Goal: Task Accomplishment & Management: Manage account settings

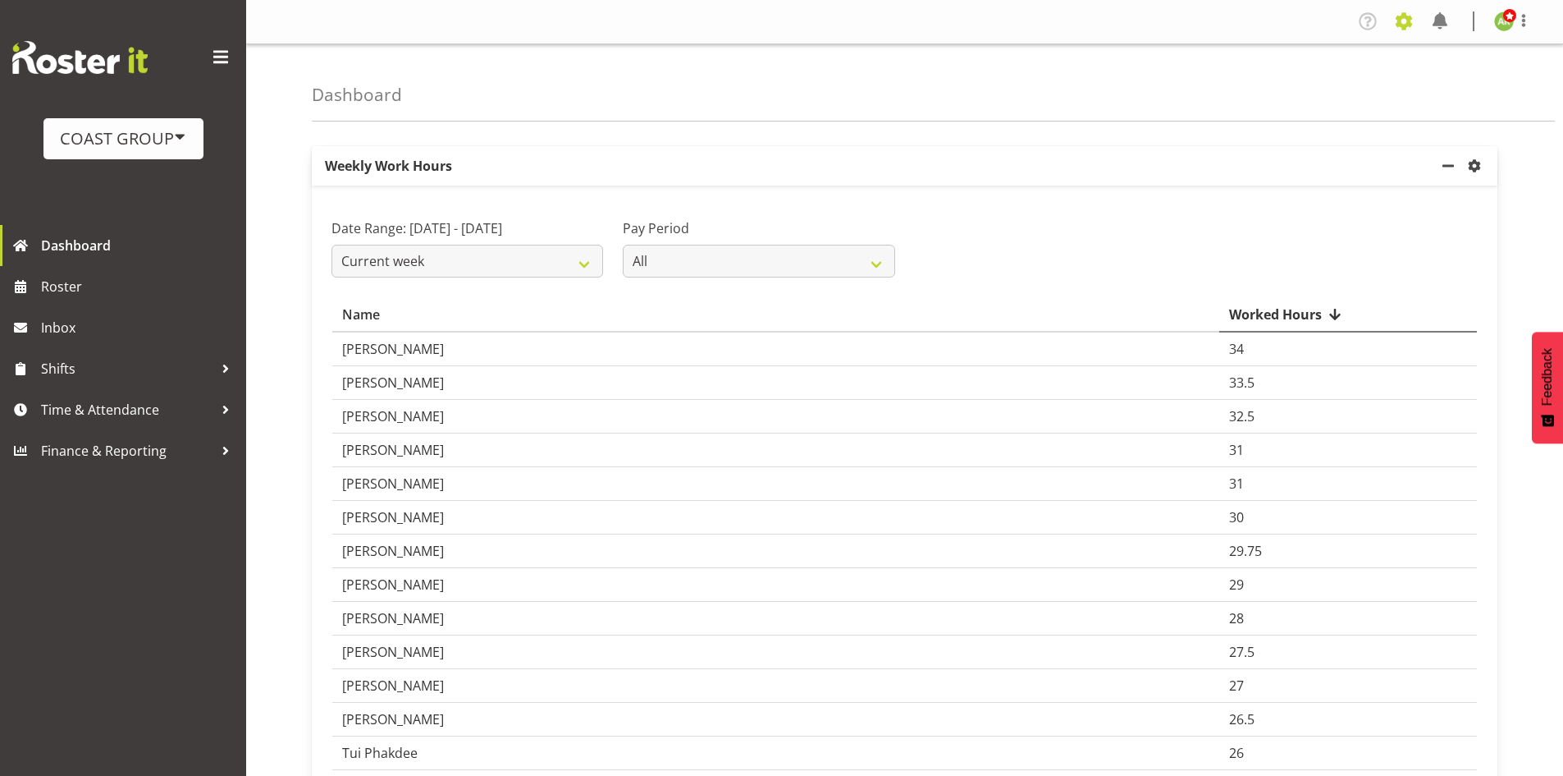
click at [1398, 30] on span at bounding box center [1404, 21] width 26 height 26
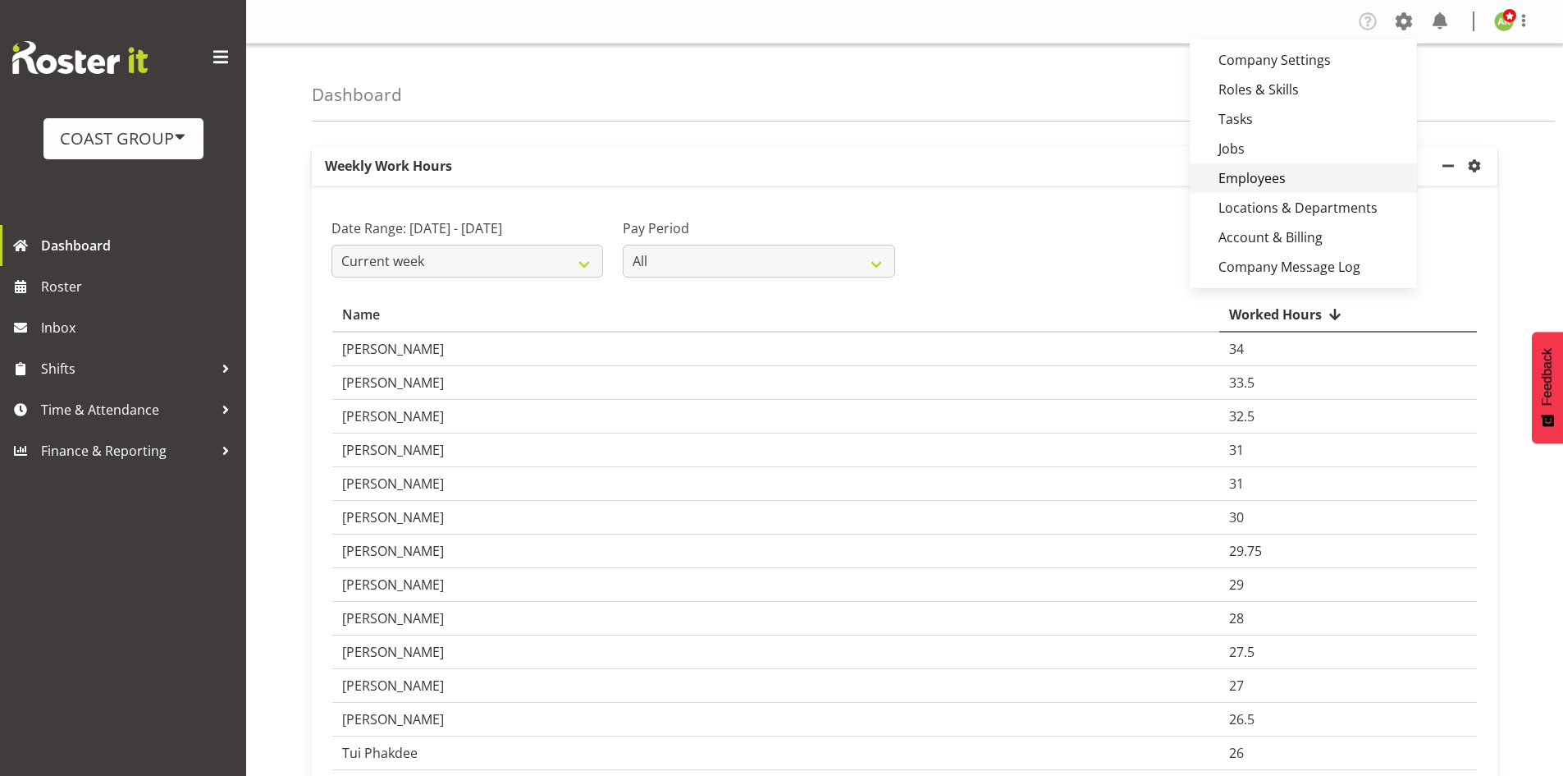
click at [1268, 170] on link "Employees" at bounding box center [1303, 178] width 227 height 30
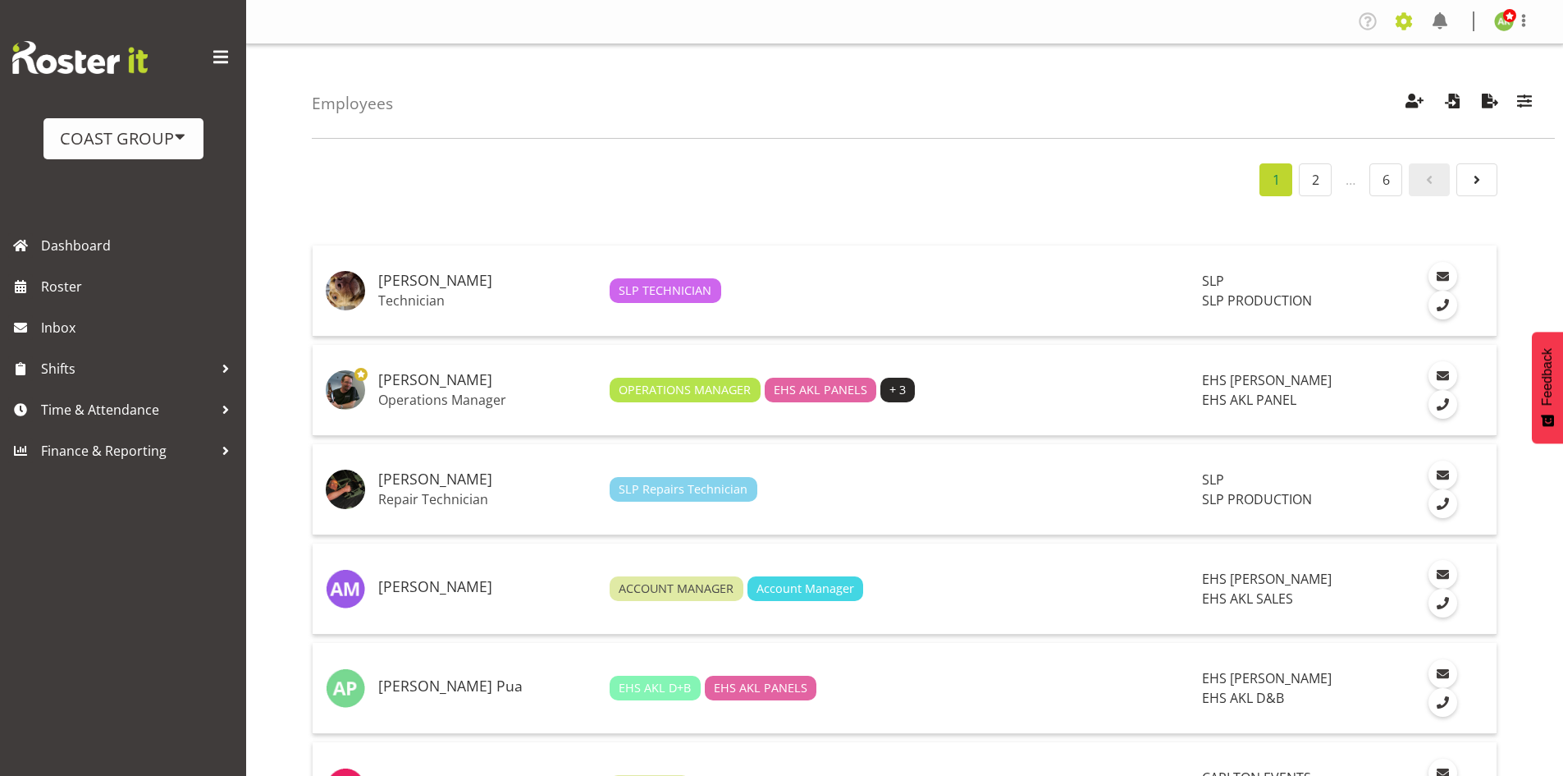
click at [1406, 30] on span at bounding box center [1404, 21] width 26 height 26
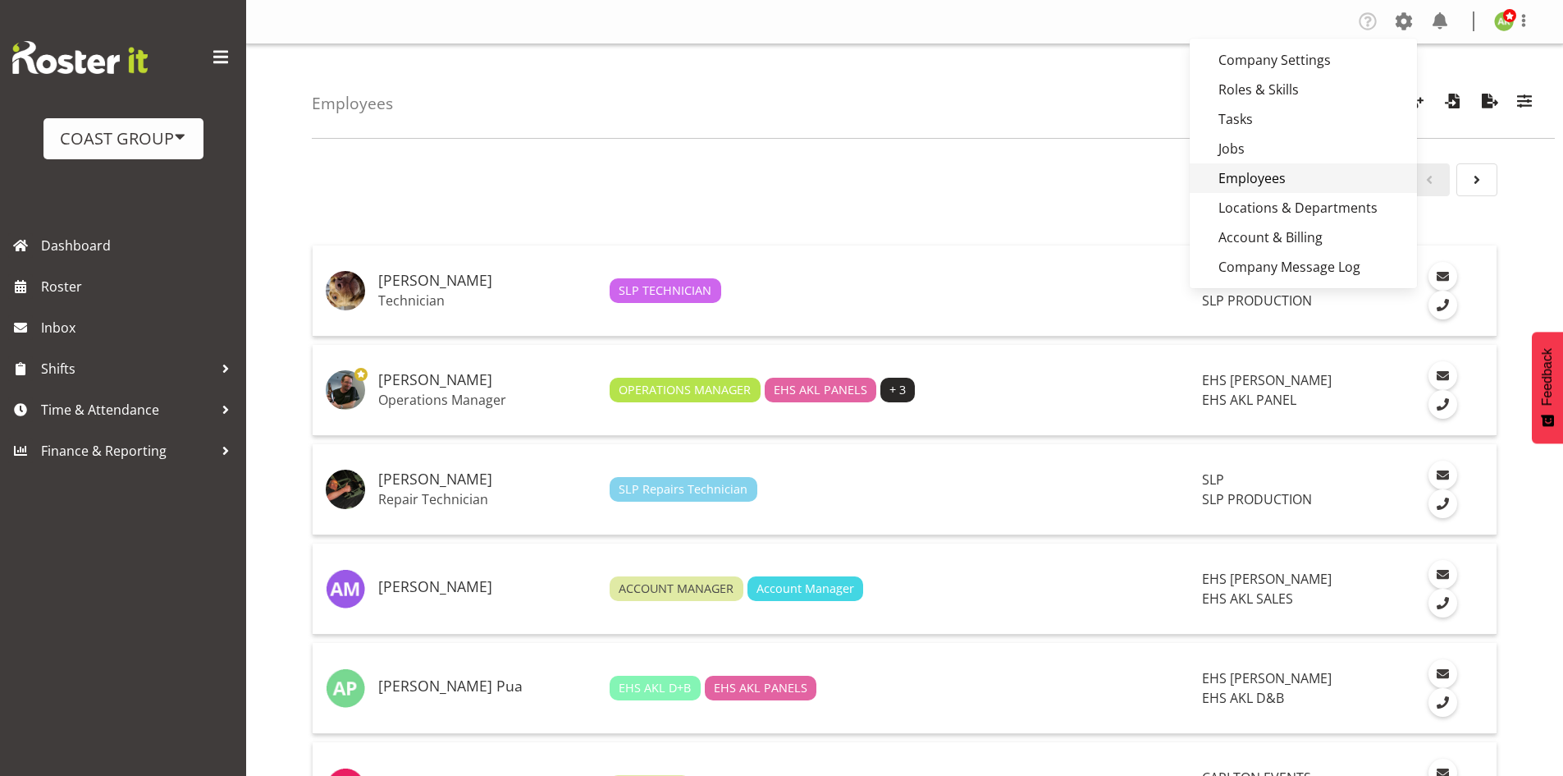
click at [1270, 172] on link "Employees" at bounding box center [1303, 178] width 227 height 30
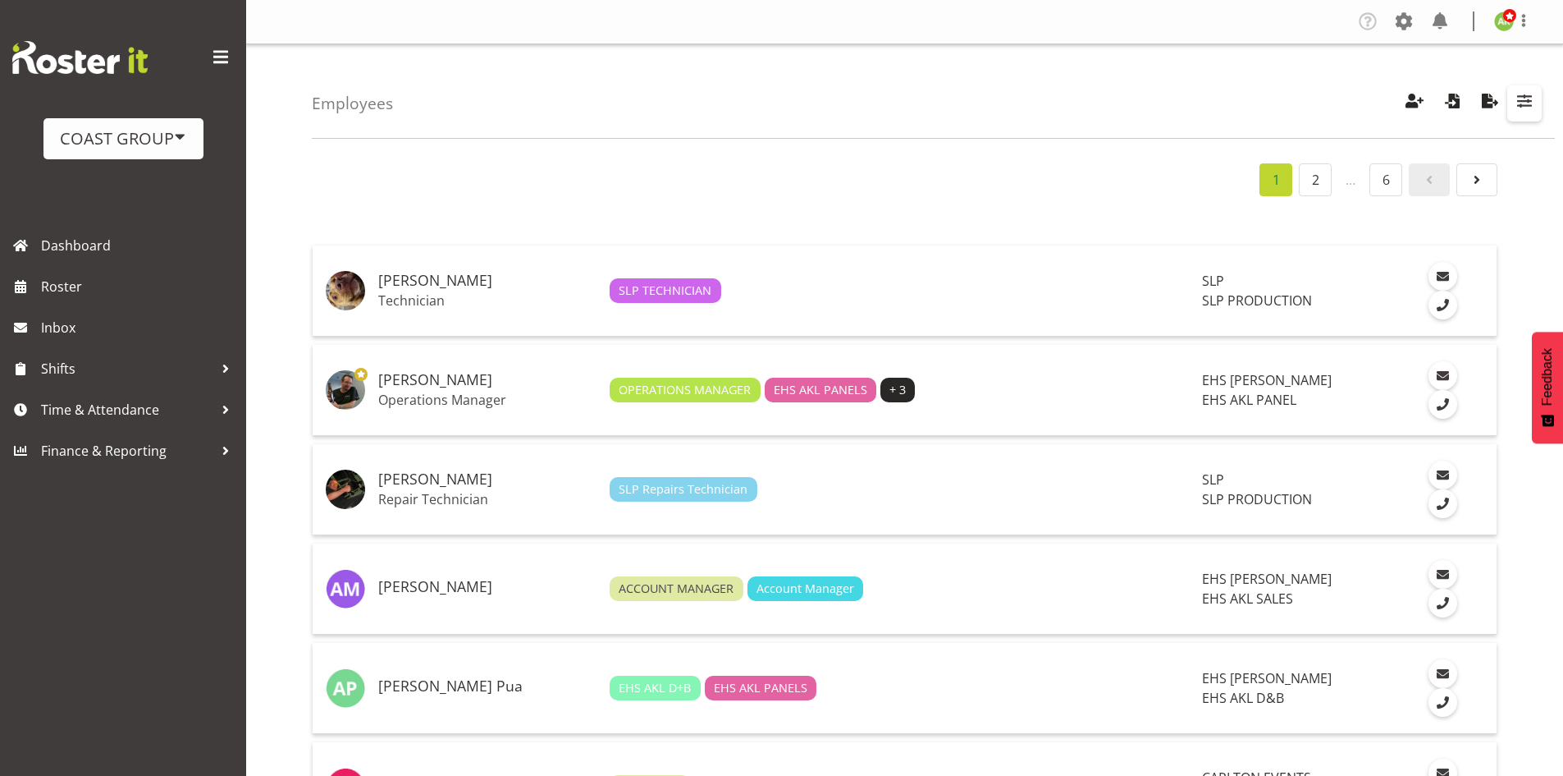
click at [1526, 110] on span "button" at bounding box center [1524, 100] width 21 height 21
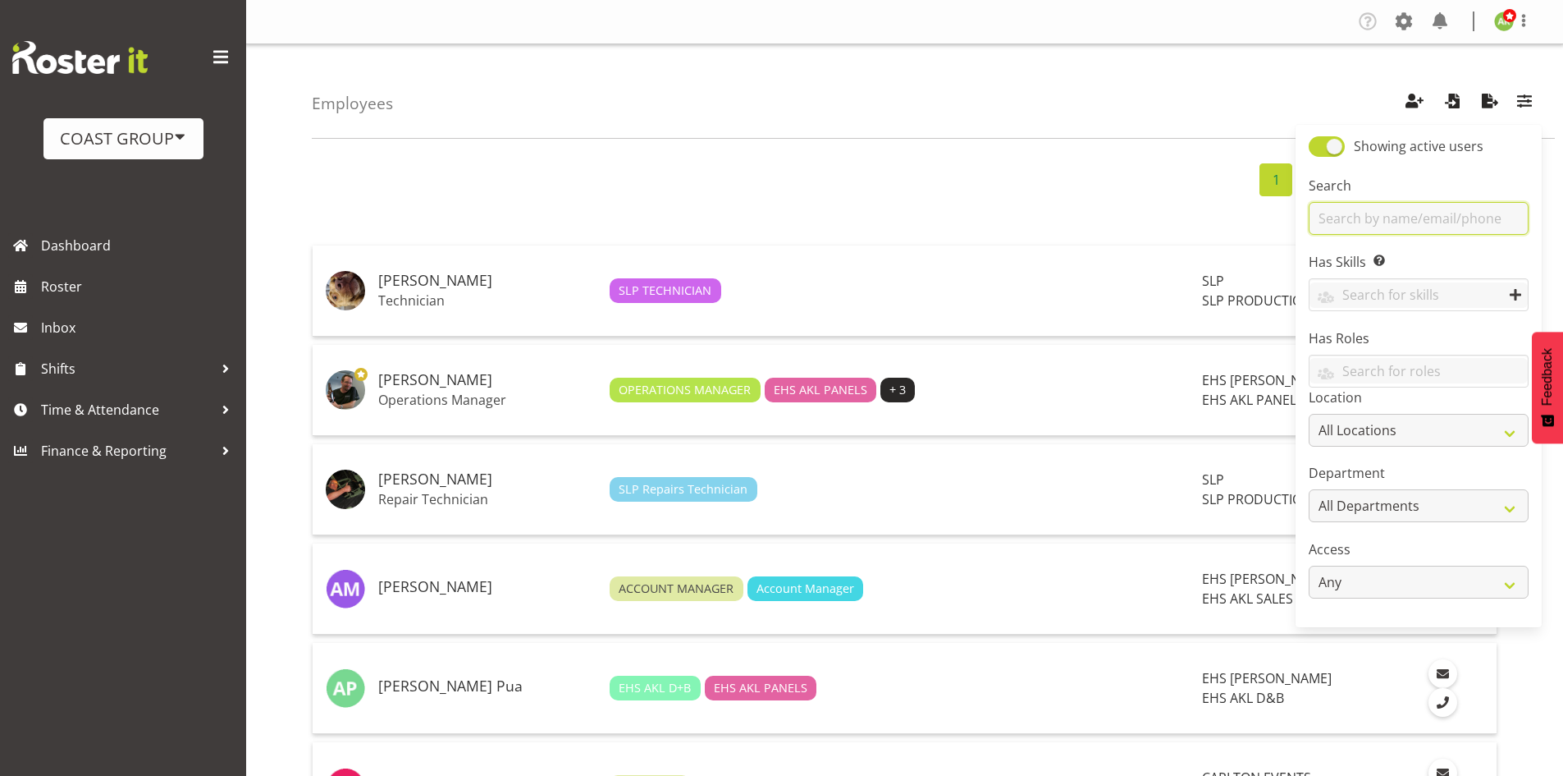
click at [1403, 214] on input "text" at bounding box center [1419, 218] width 220 height 33
click at [1403, 217] on input "text" at bounding box center [1419, 218] width 220 height 33
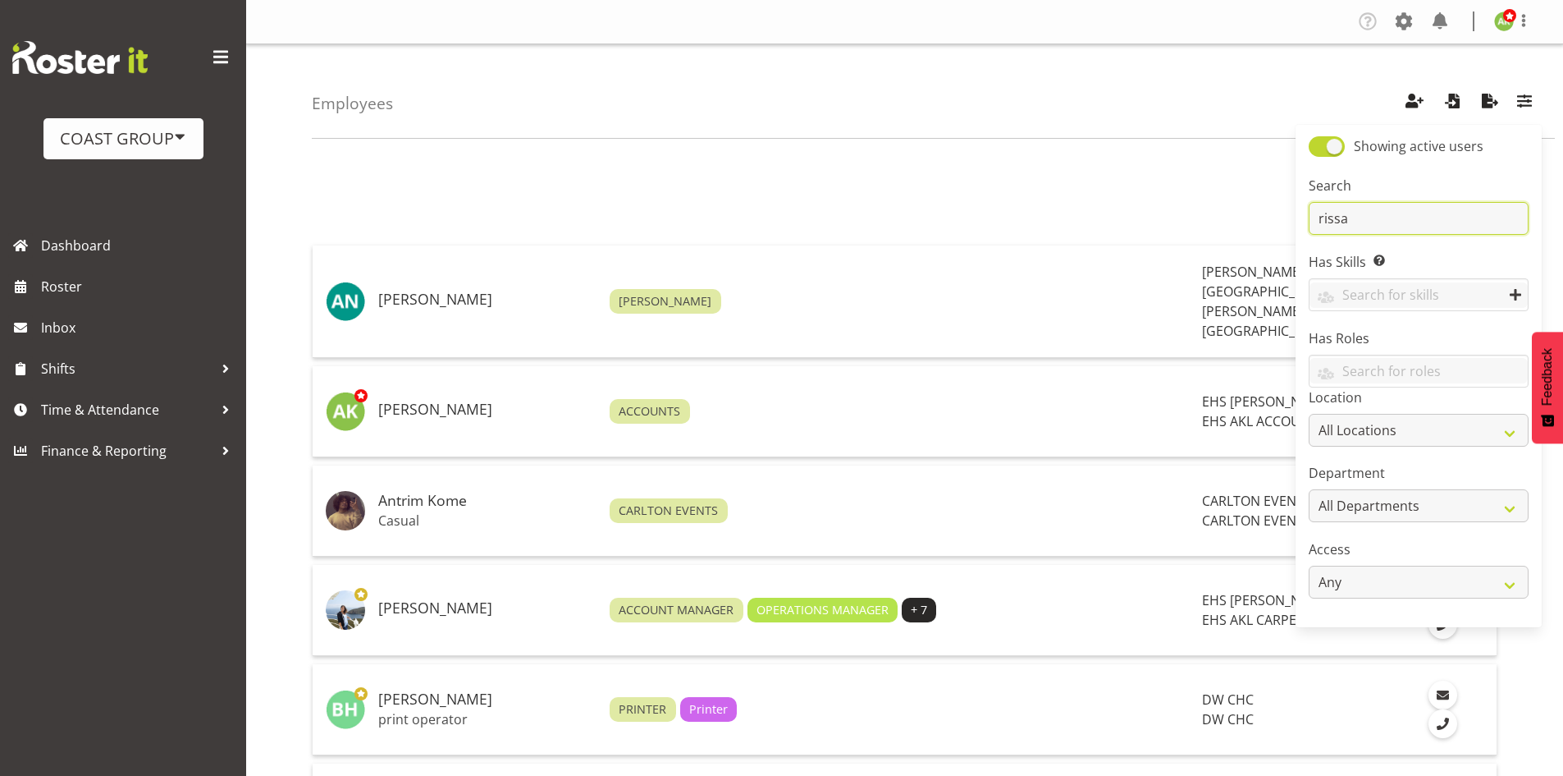
type input "rissa"
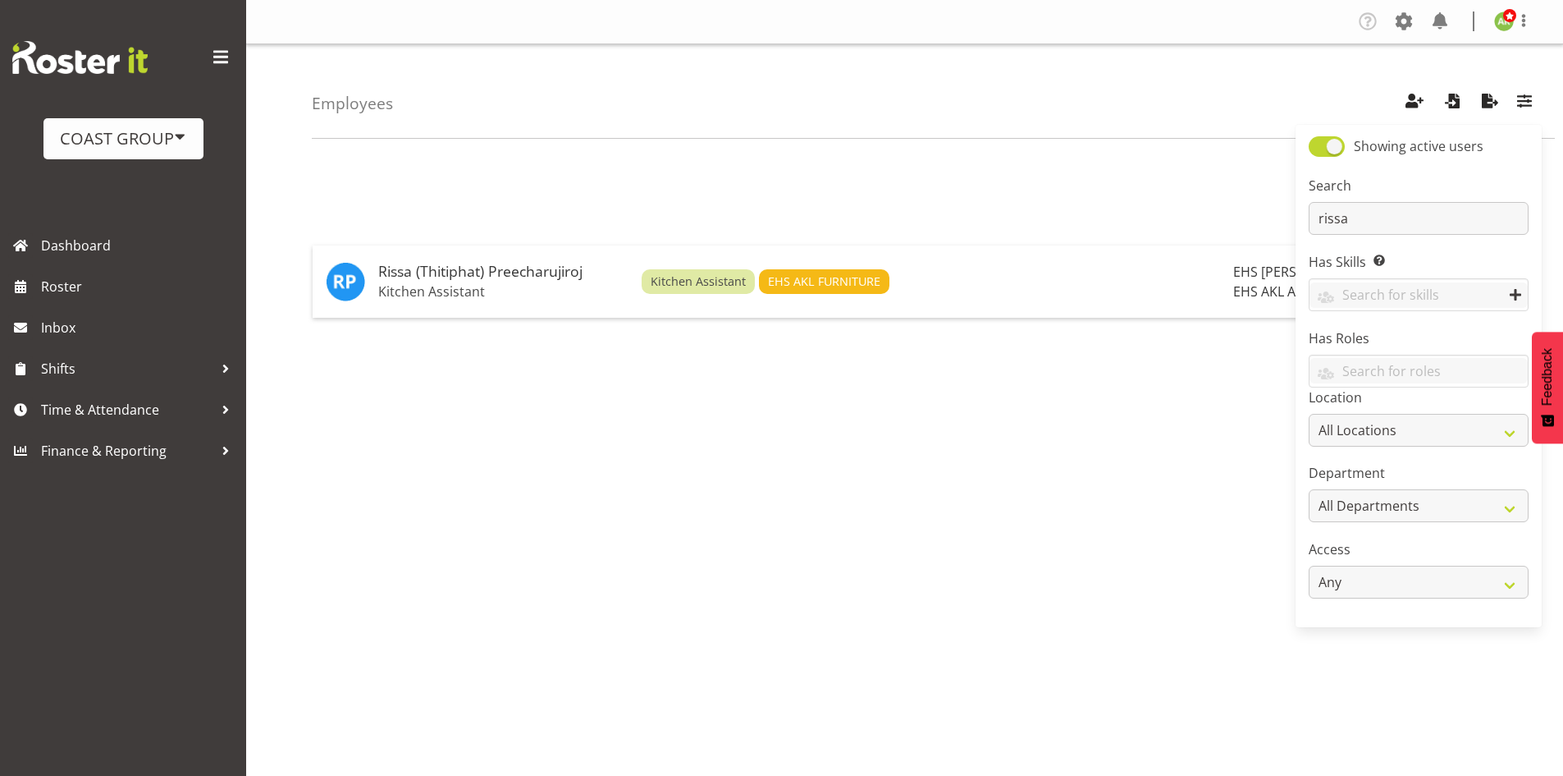
click at [991, 206] on div "1 Rissa (Thitiphat) Preecharujiroj Kitchen Assistant Kitchen Assistant EHS AKL …" at bounding box center [938, 479] width 1252 height 657
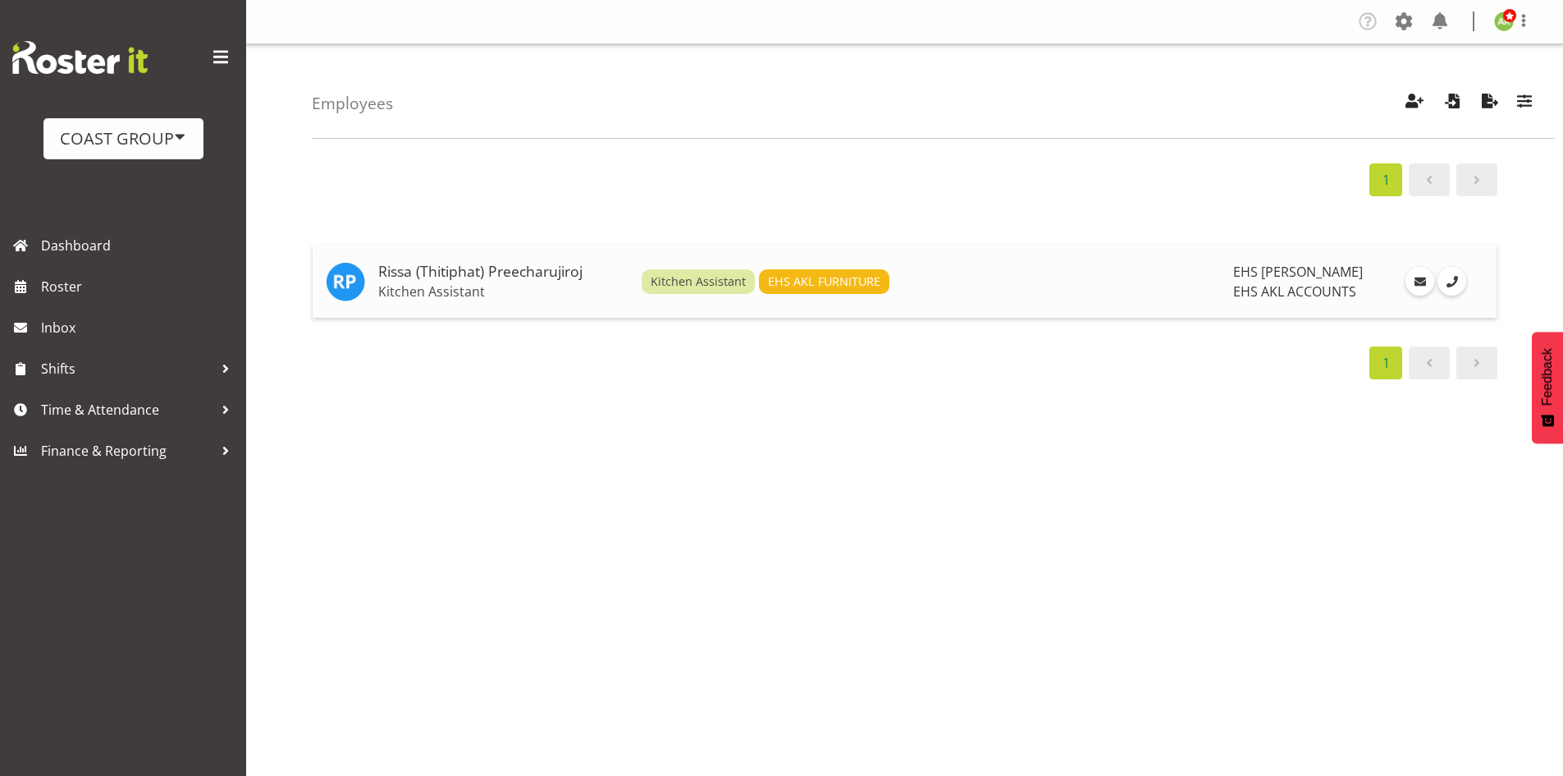
click at [460, 277] on h5 "Rissa (Thitiphat) Preecharujiroj" at bounding box center [503, 271] width 250 height 16
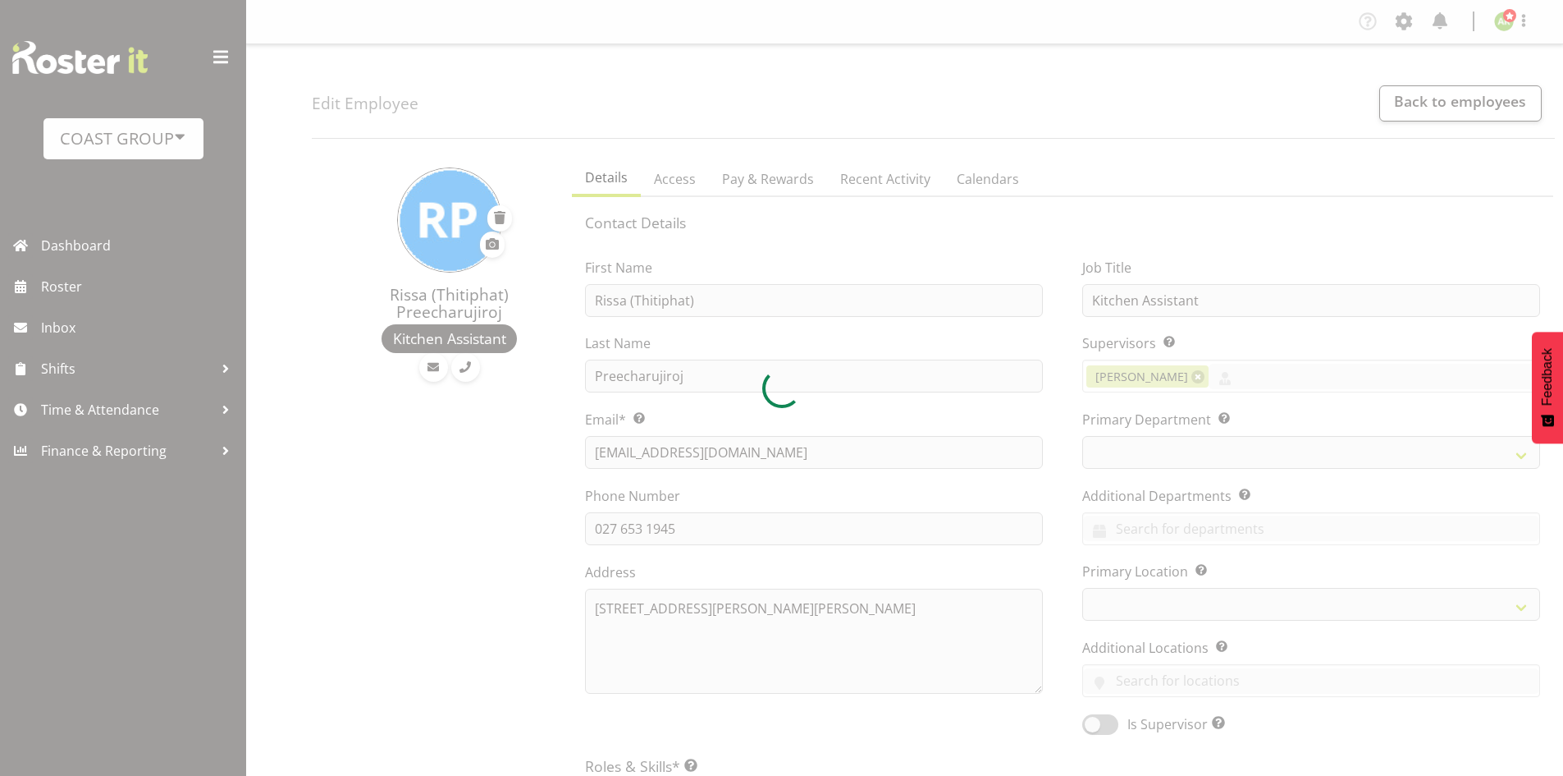
select select "TimelineWeek"
select select
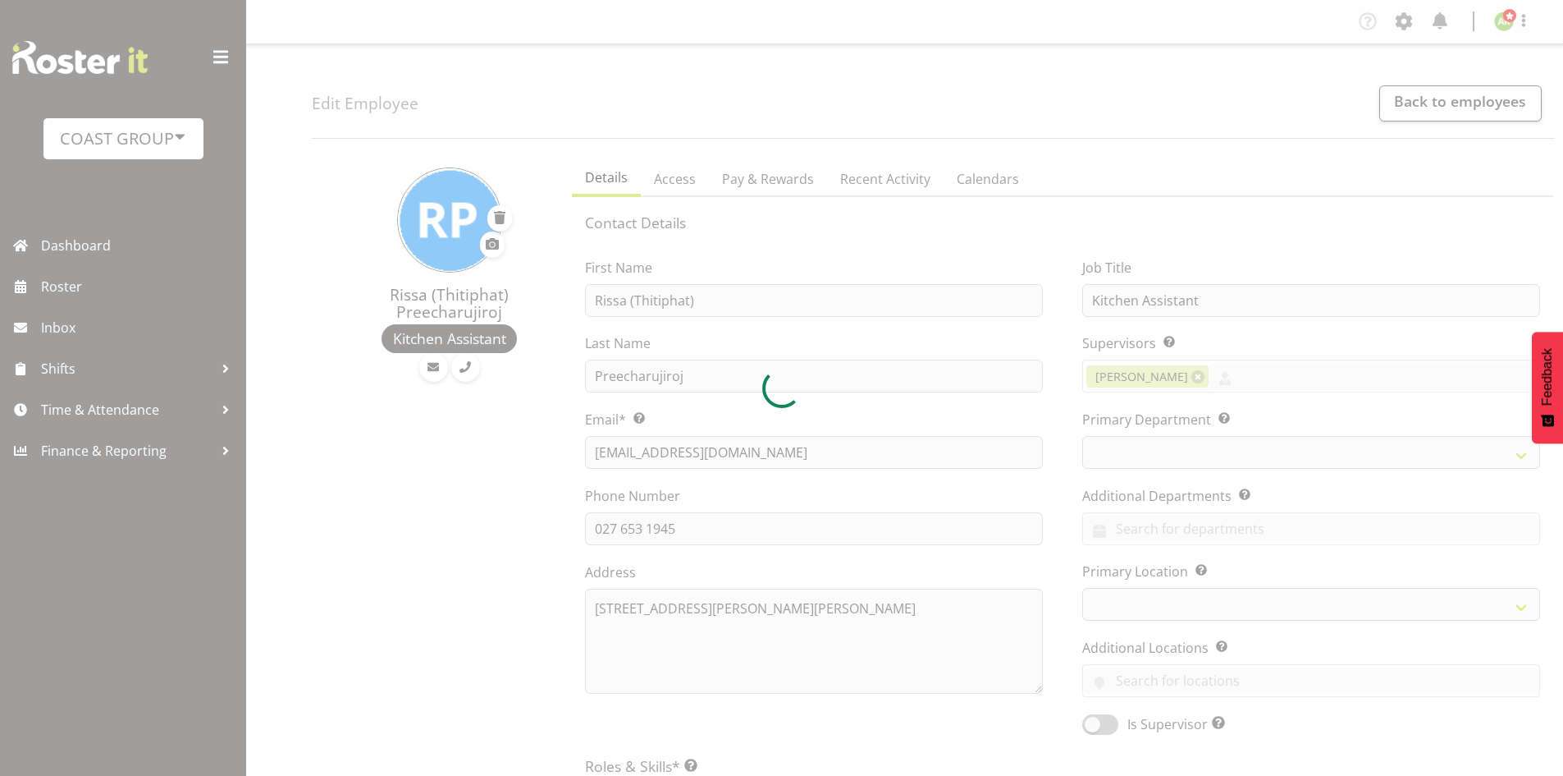
select select
select select "35"
select select "34"
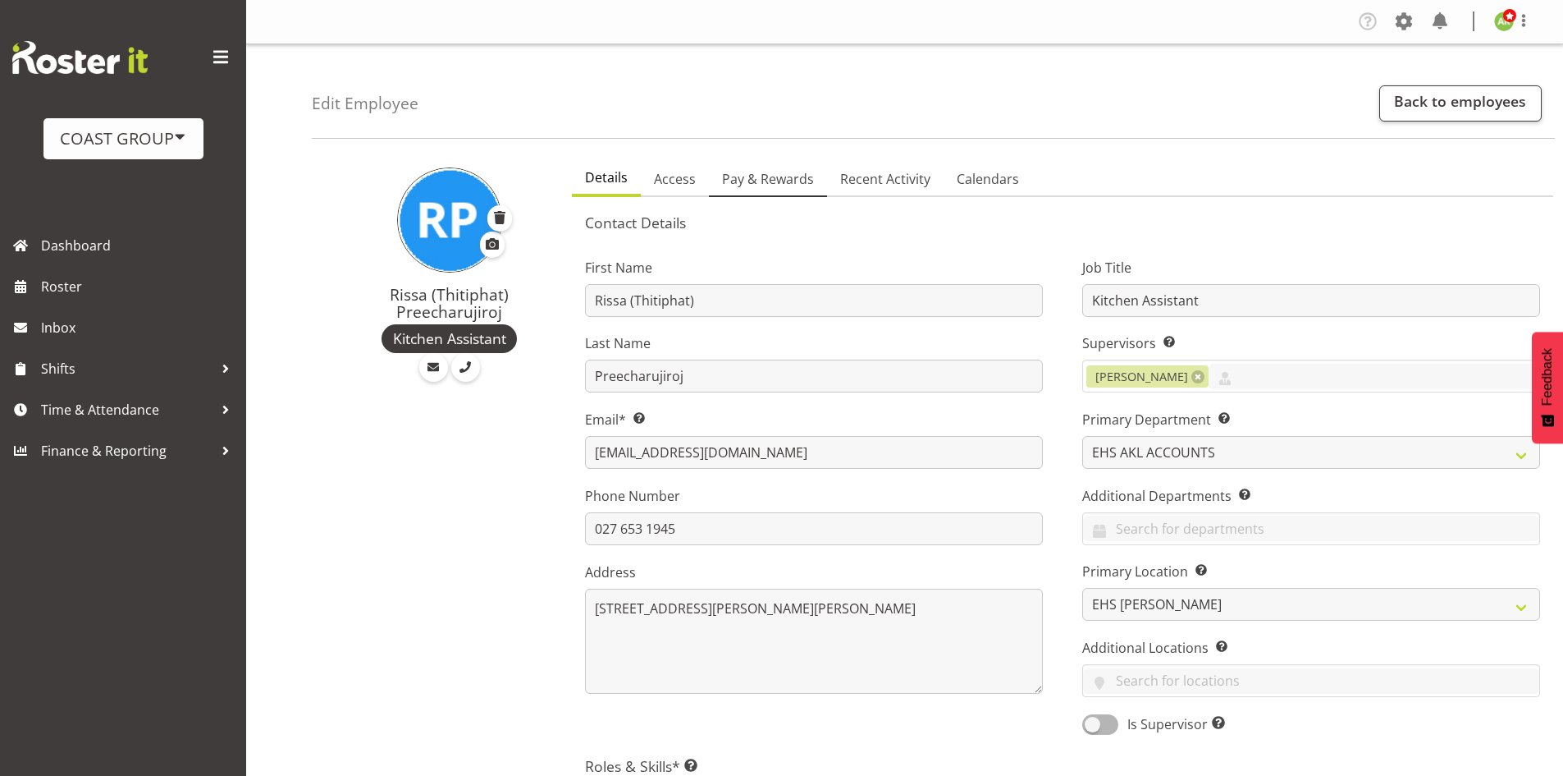
click at [776, 181] on span "Pay & Rewards" at bounding box center [768, 179] width 92 height 20
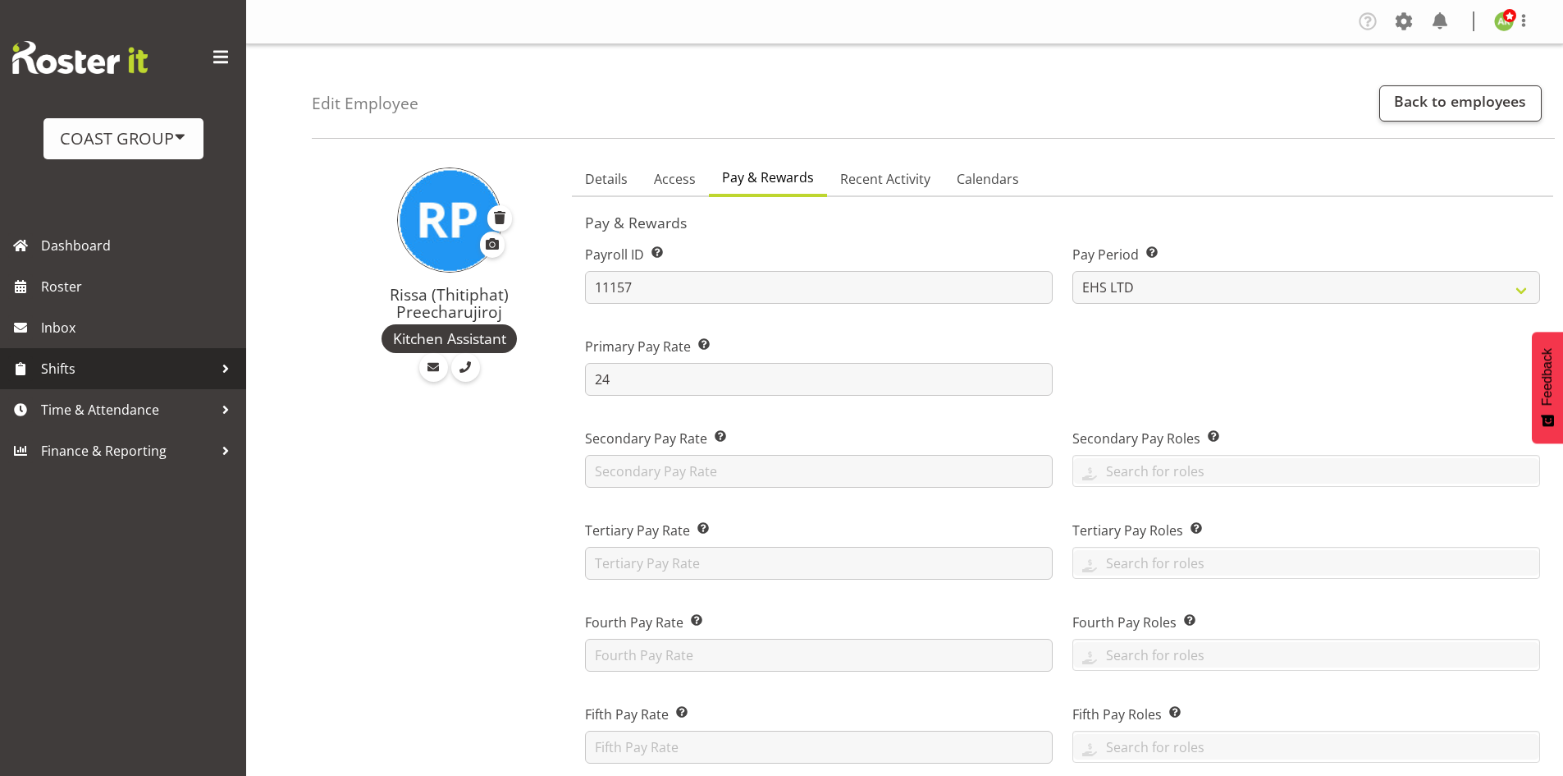
click at [113, 369] on span "Shifts" at bounding box center [127, 368] width 172 height 25
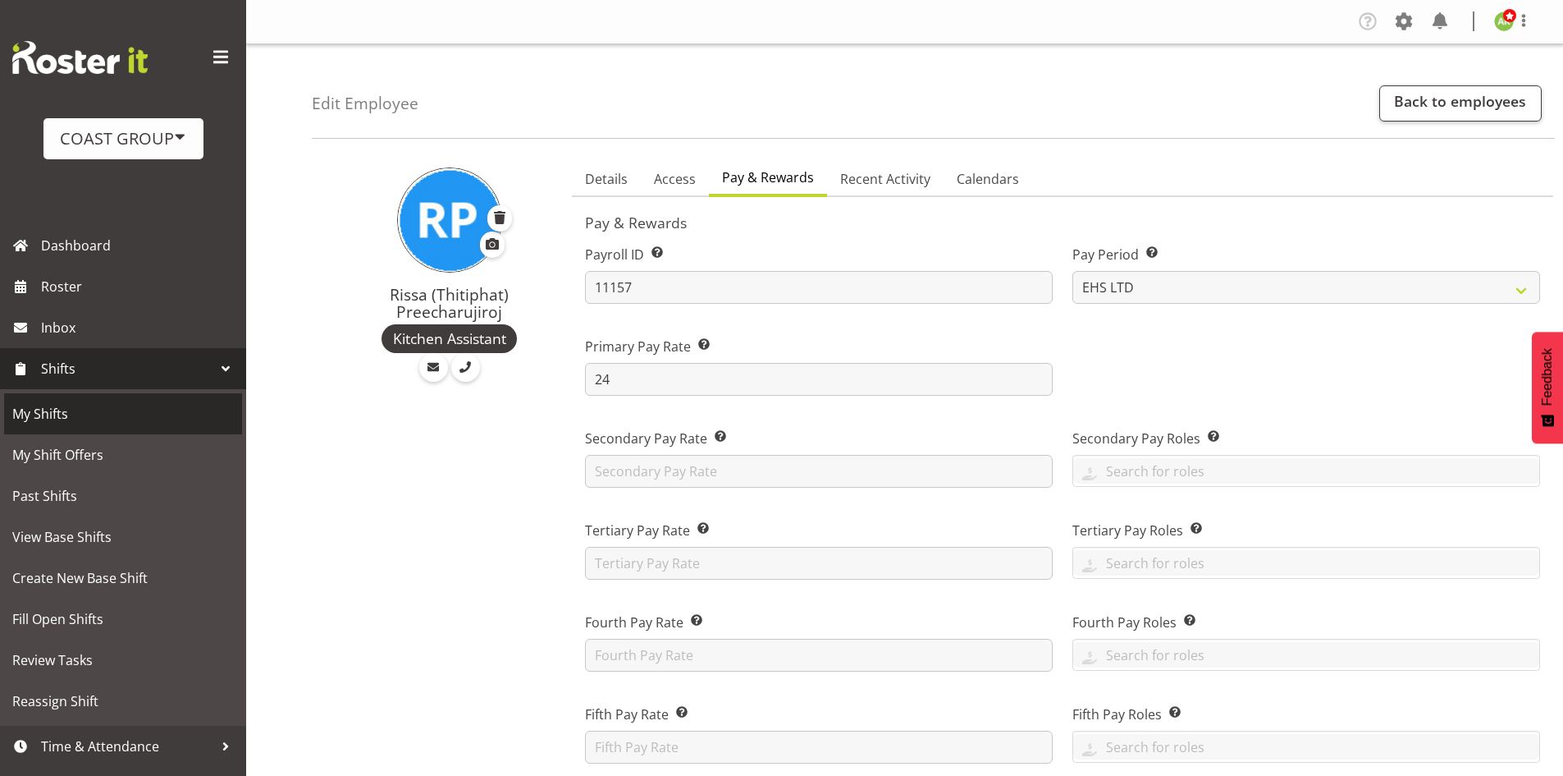
click at [85, 419] on span "My Shifts" at bounding box center [123, 413] width 222 height 25
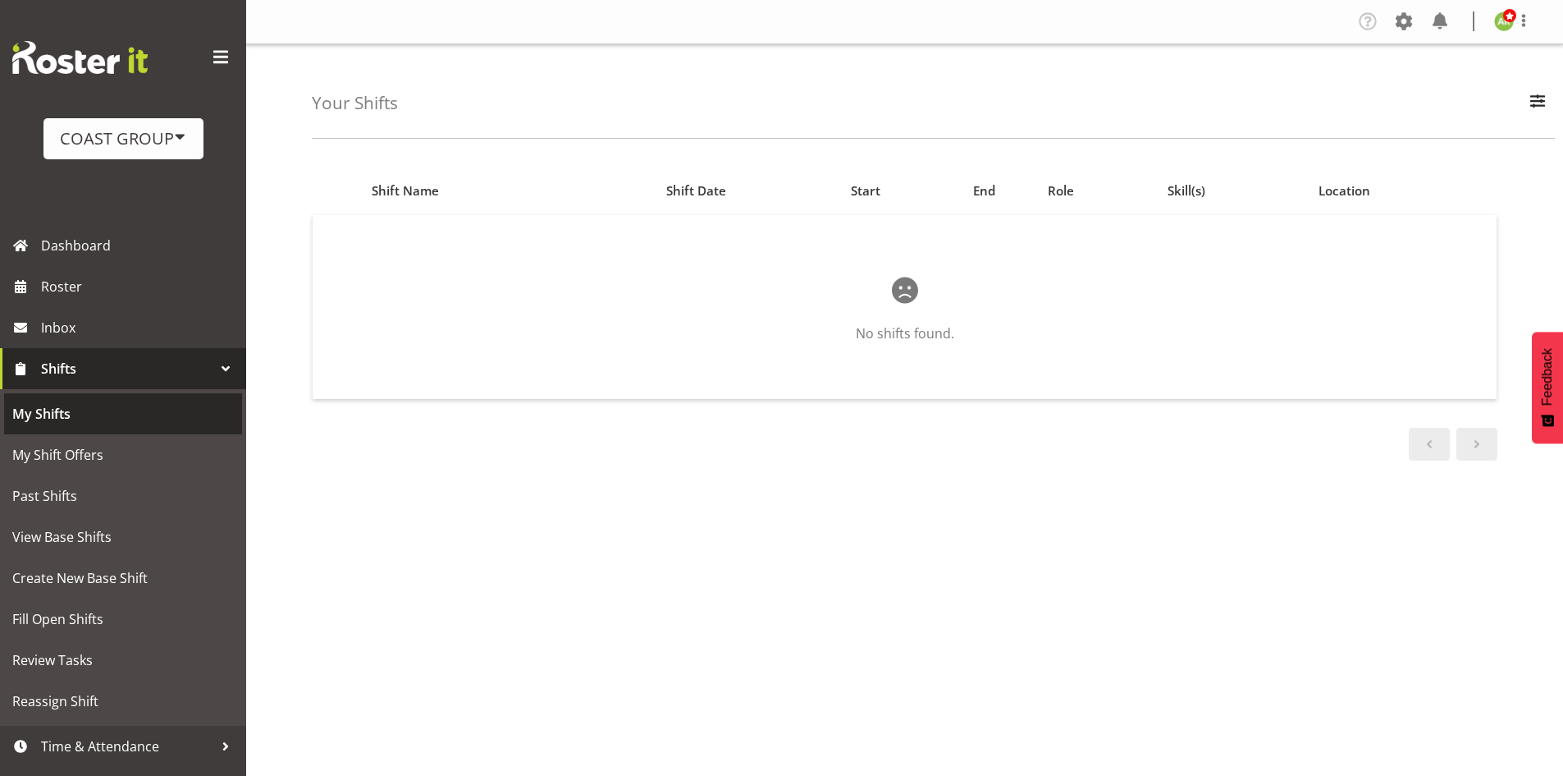
click at [117, 419] on span "My Shifts" at bounding box center [123, 413] width 222 height 25
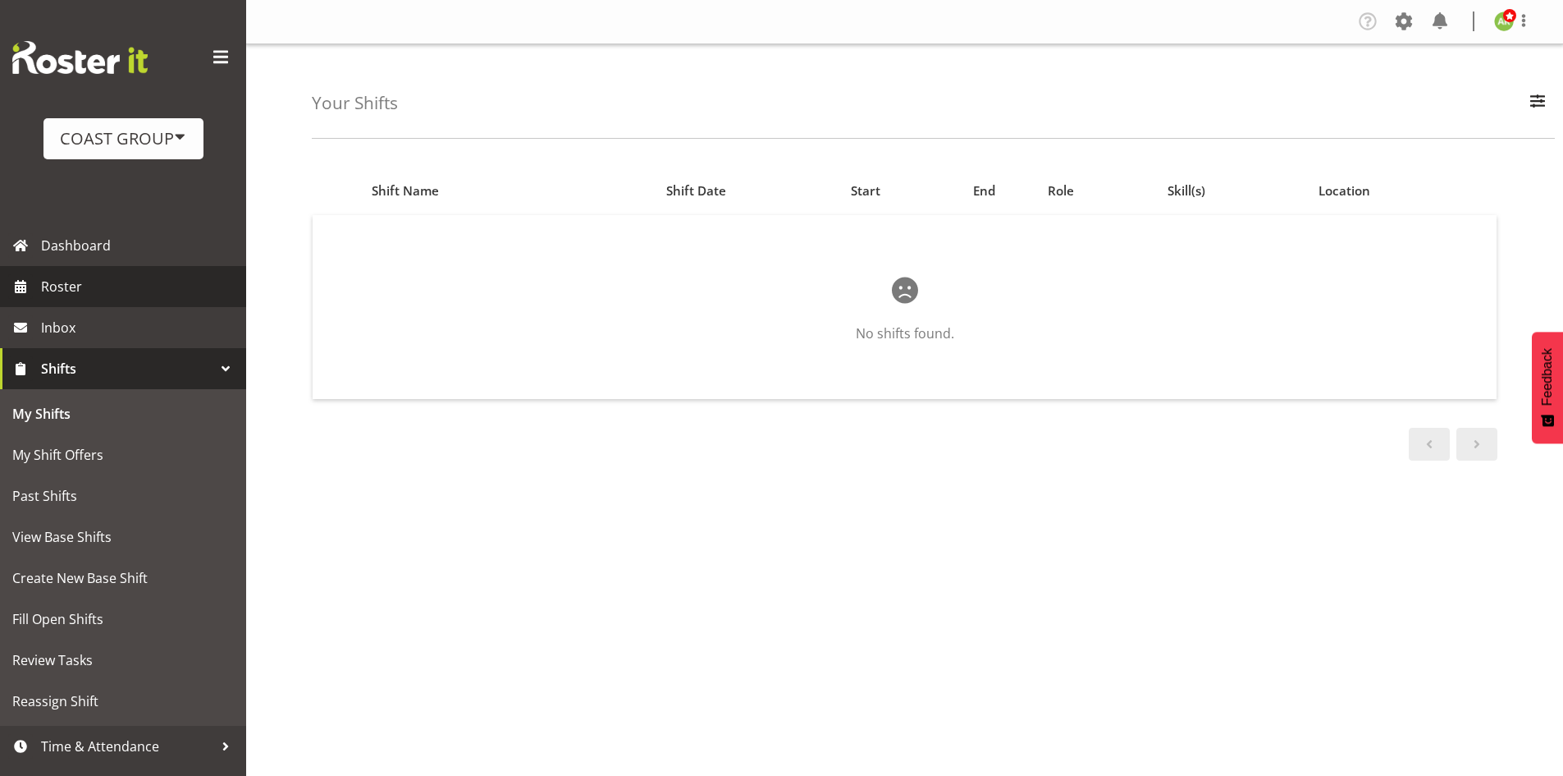
click at [118, 292] on span "Roster" at bounding box center [139, 286] width 197 height 25
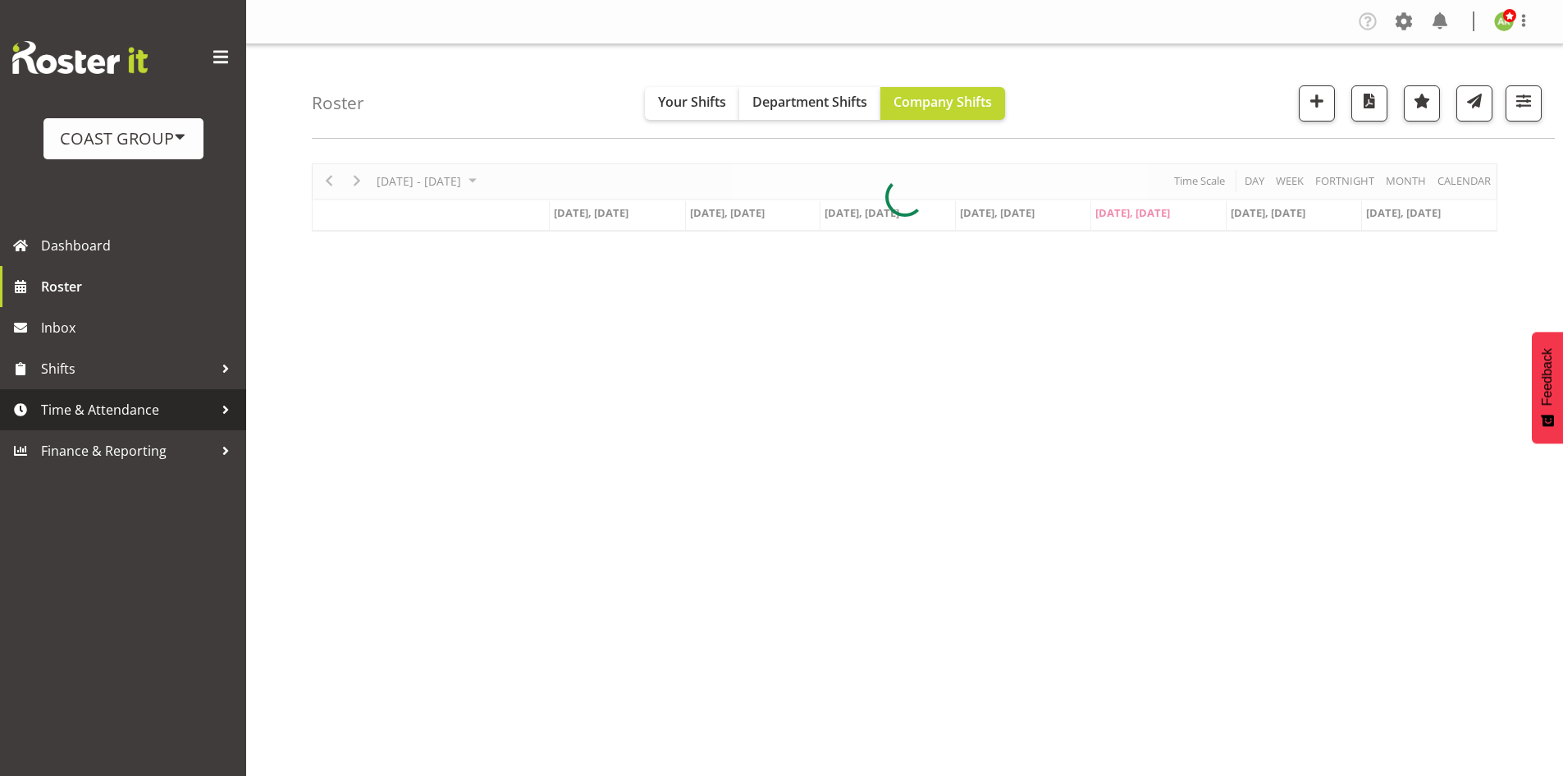
click at [169, 414] on span "Time & Attendance" at bounding box center [127, 409] width 172 height 25
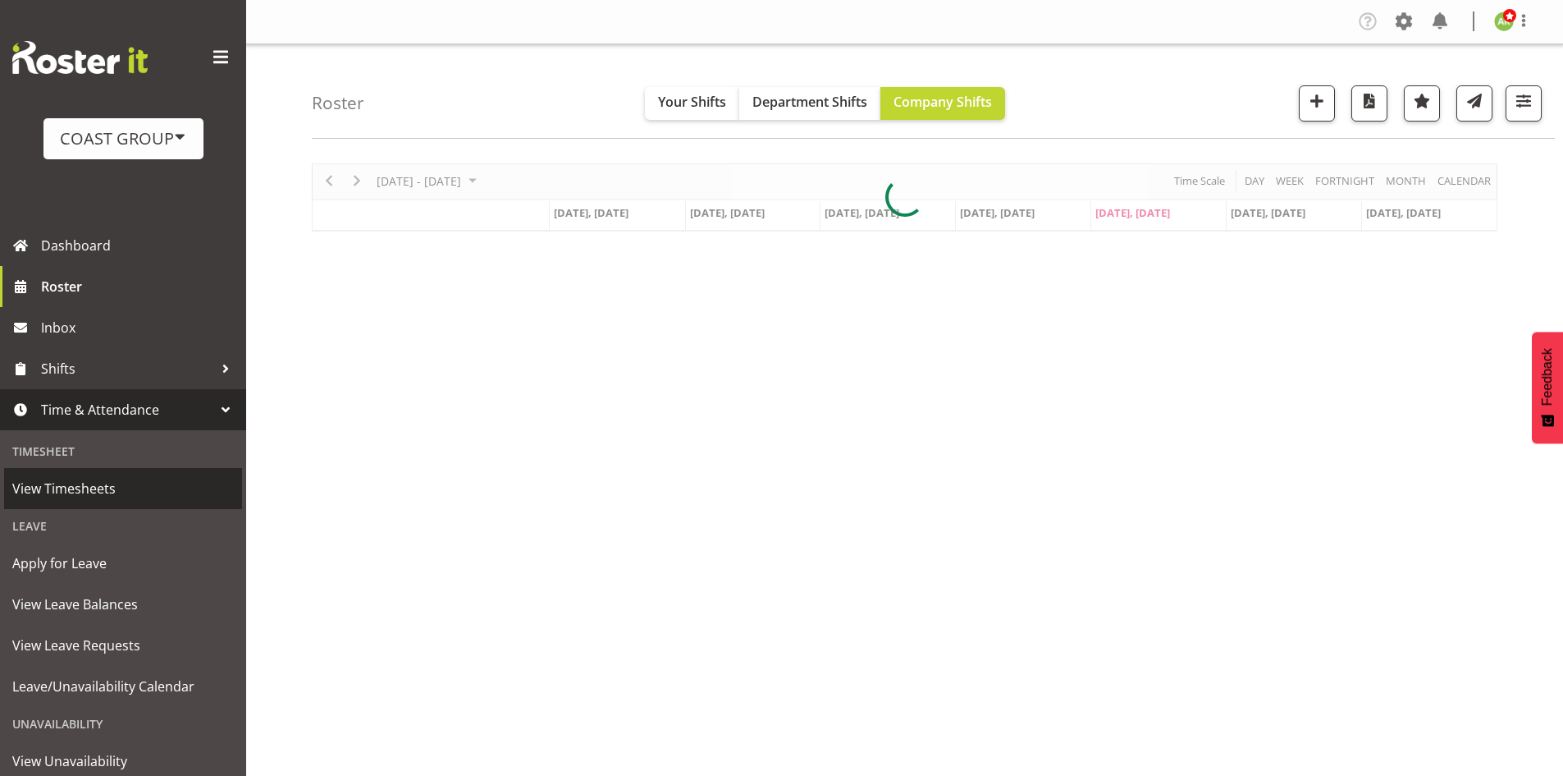
click at [123, 498] on span "View Timesheets" at bounding box center [123, 488] width 222 height 25
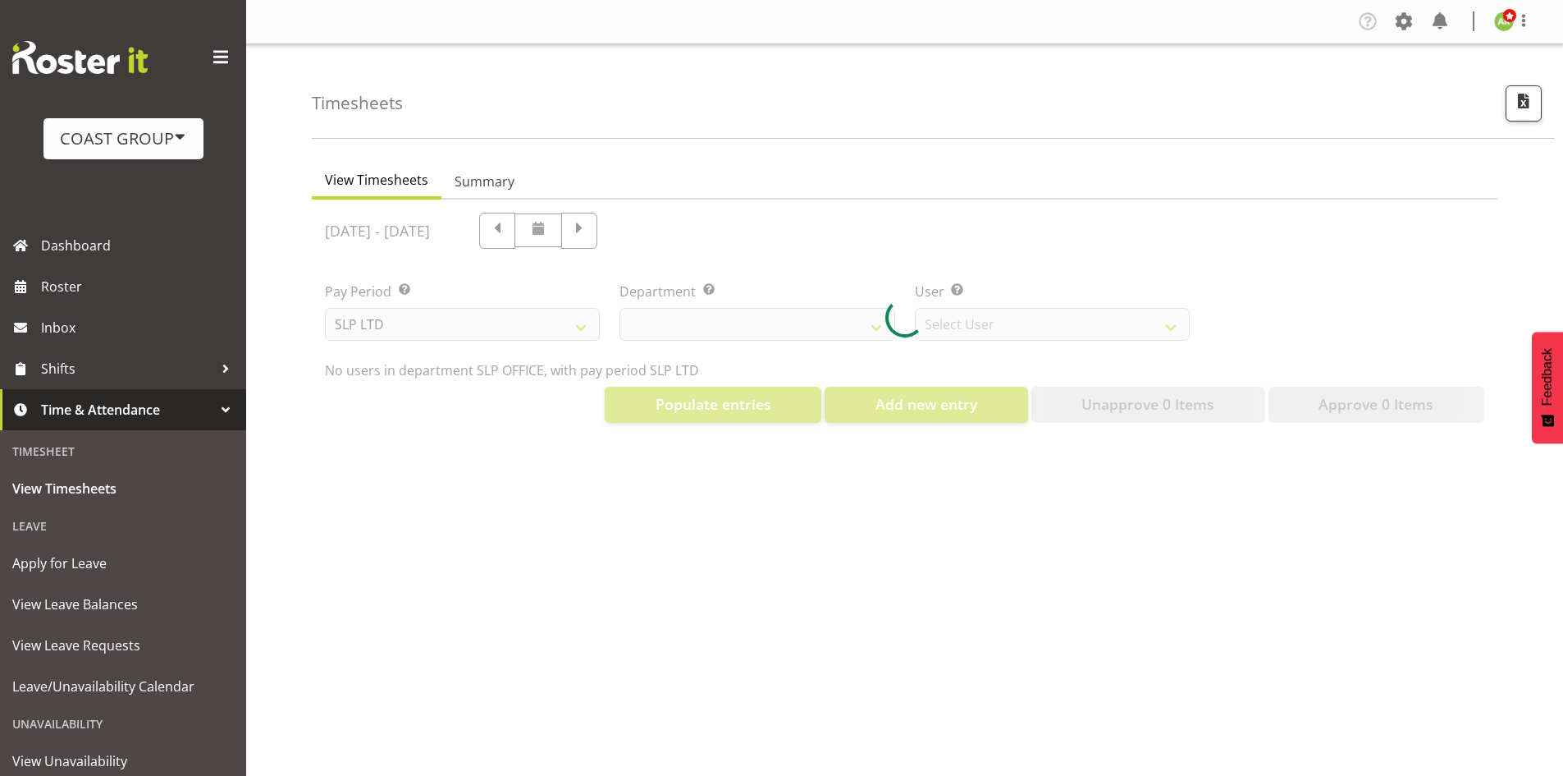
select select "25"
select select "7496"
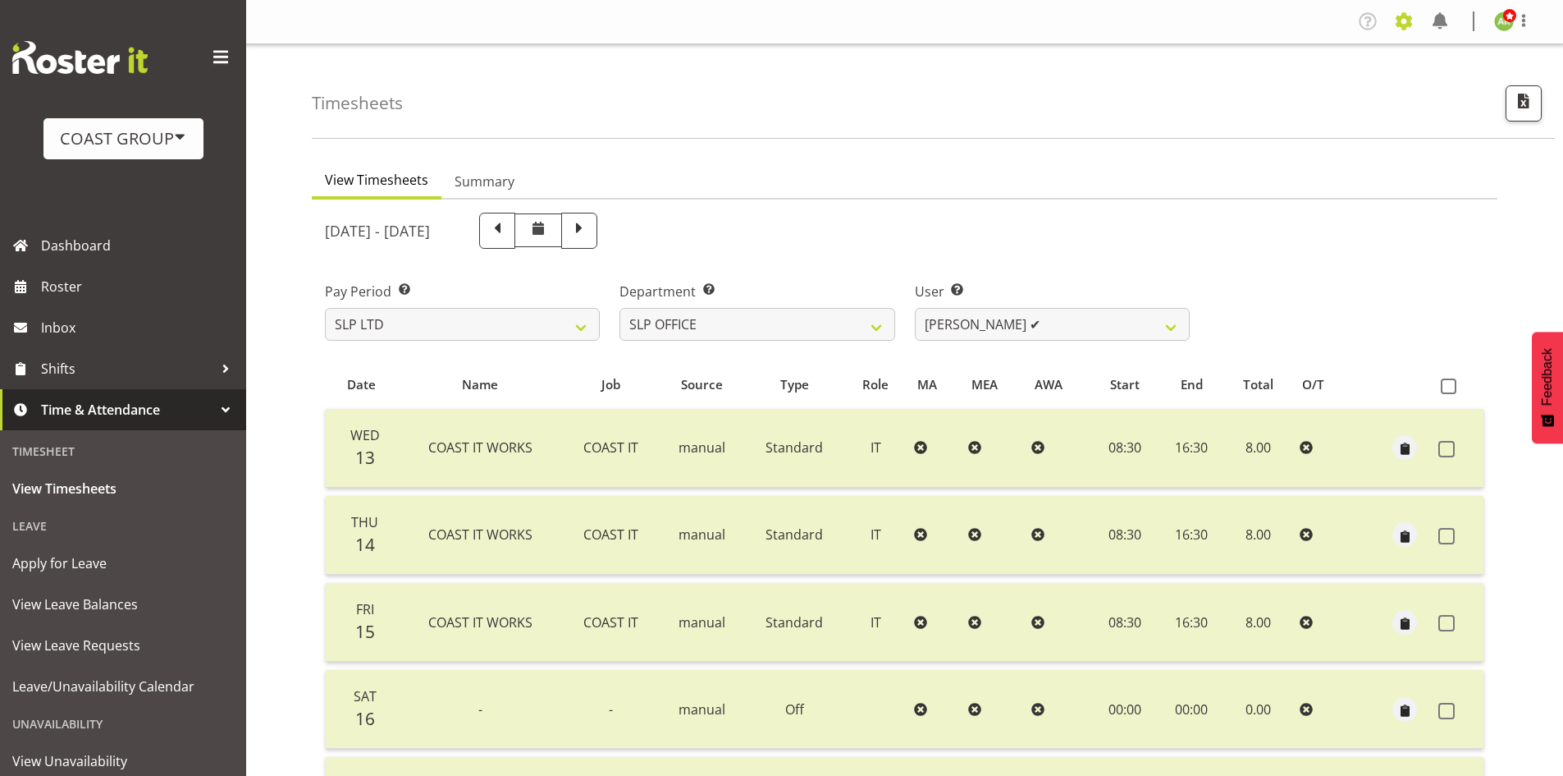
click at [1404, 30] on span at bounding box center [1404, 21] width 26 height 26
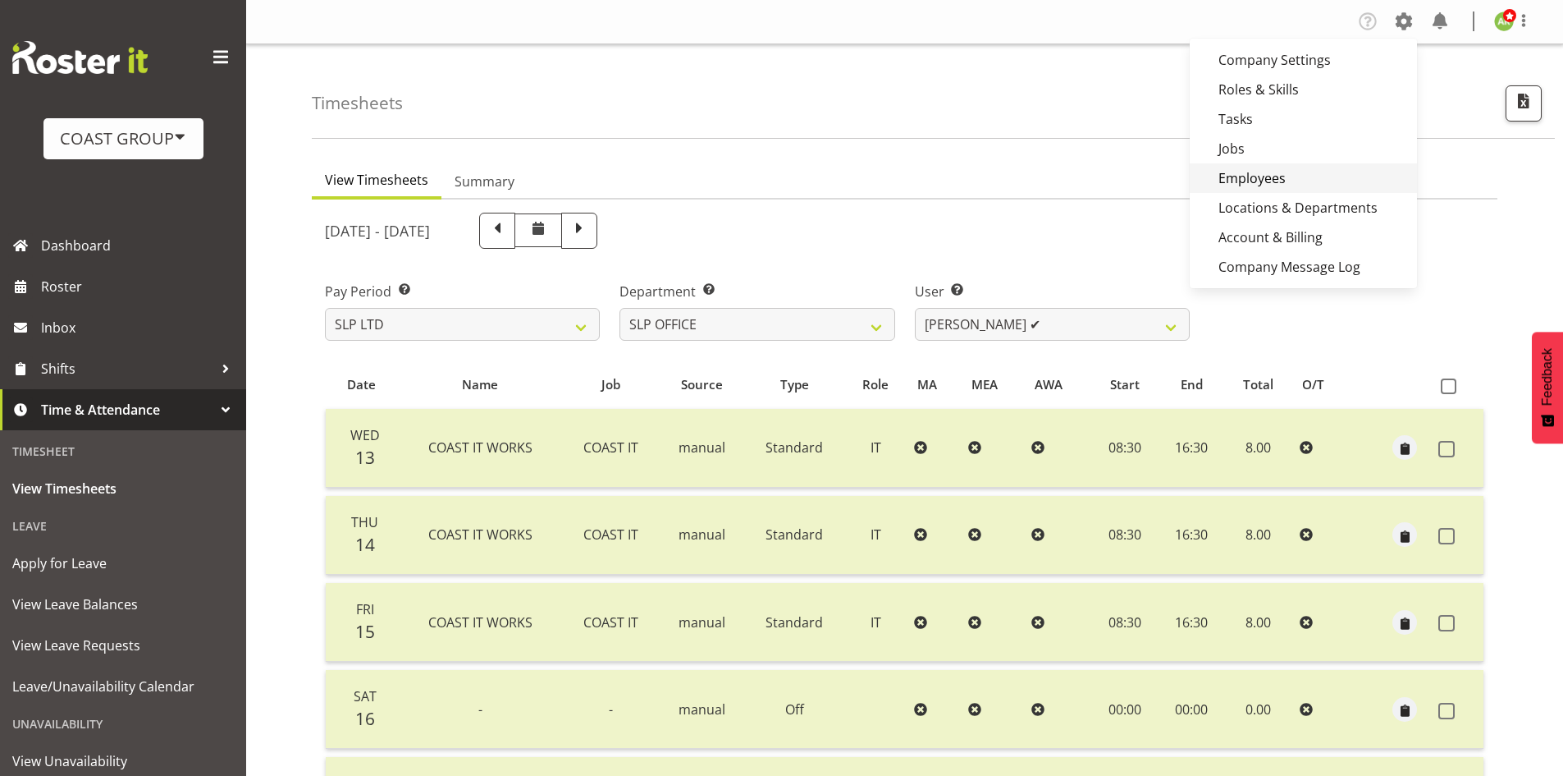
click at [1261, 178] on link "Employees" at bounding box center [1303, 178] width 227 height 30
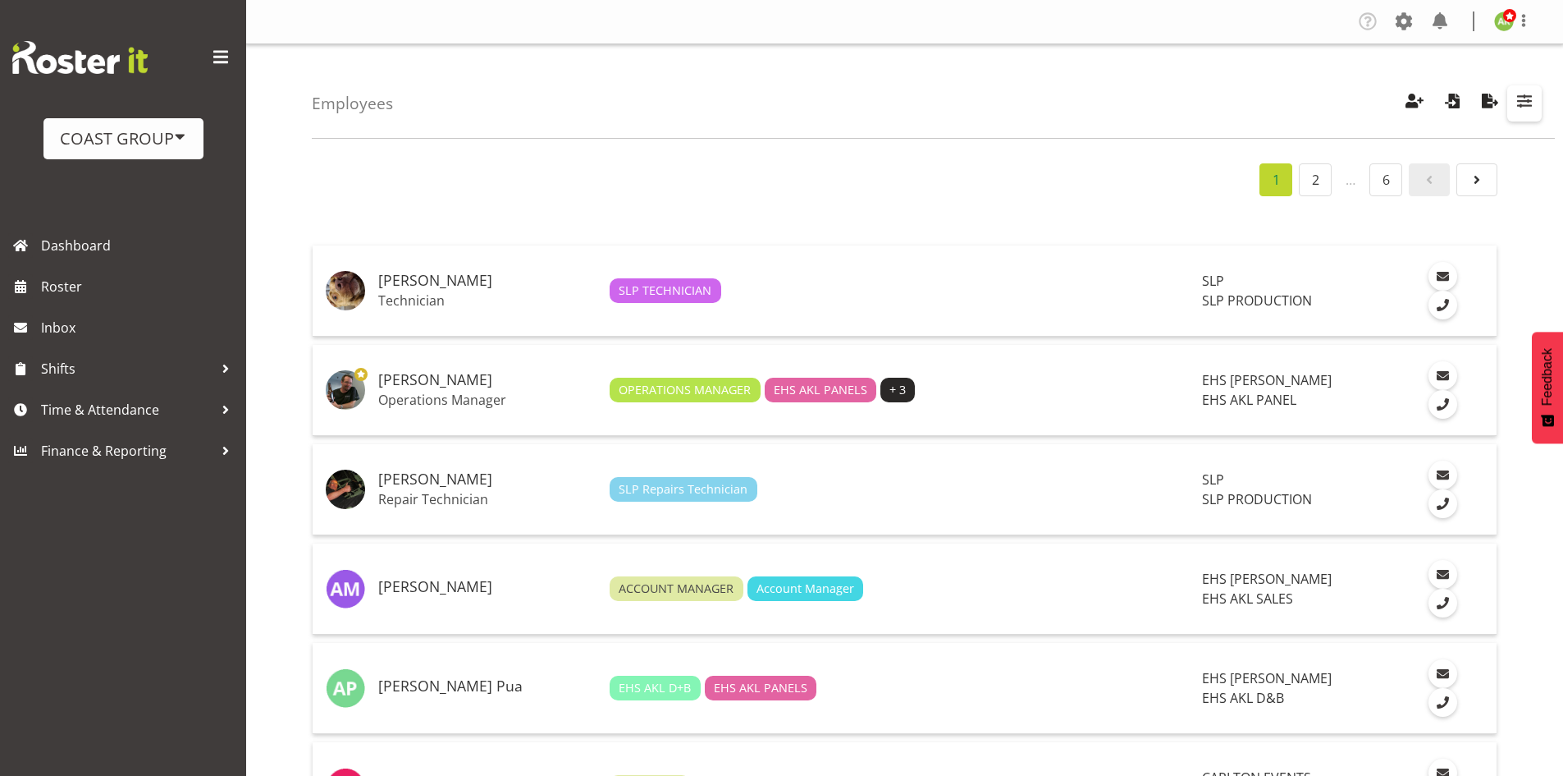
click at [1526, 112] on span "button" at bounding box center [1524, 100] width 21 height 21
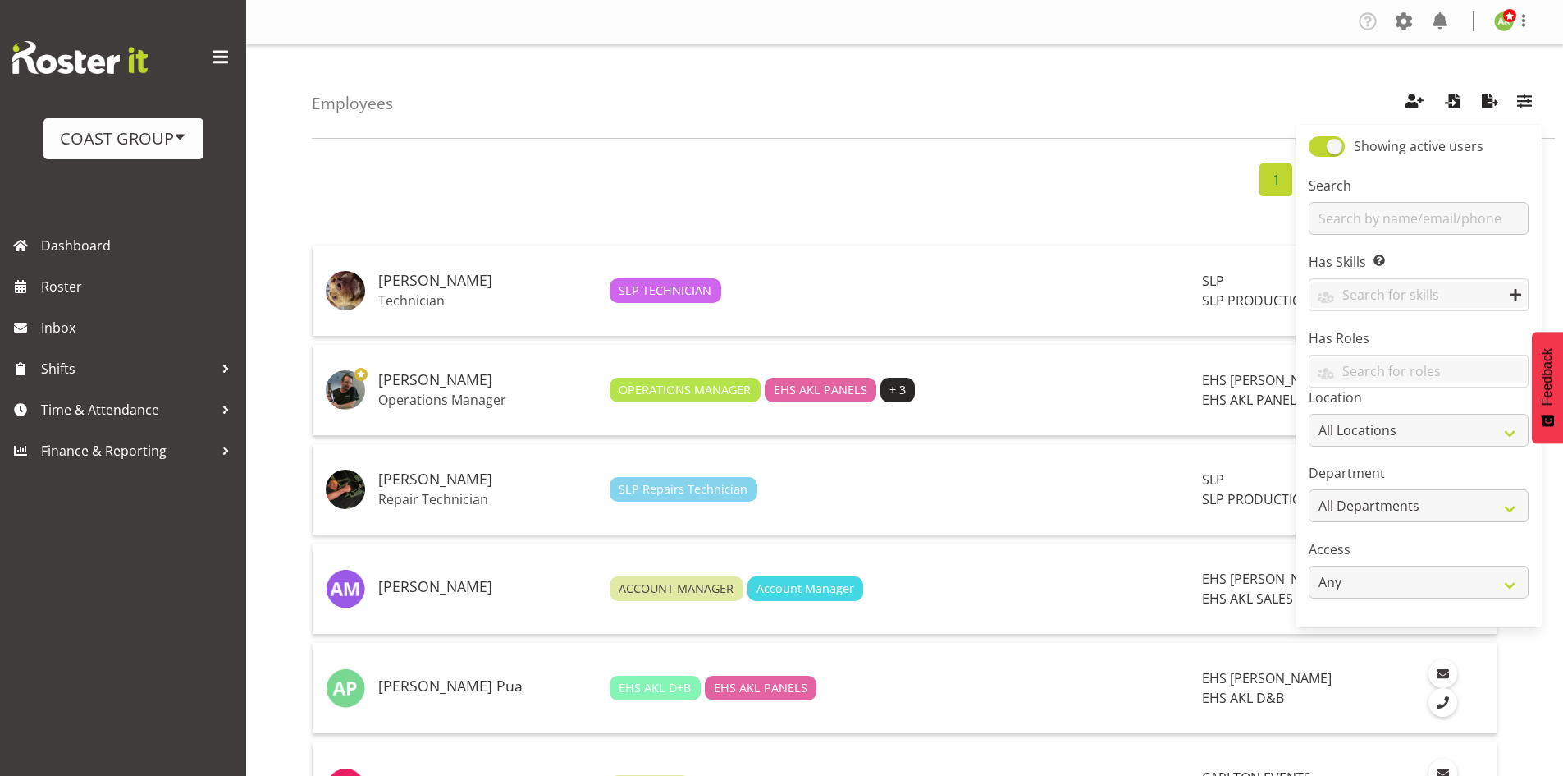
click at [1254, 126] on div "Employees Showing active users Search Has Skills Enter any skills required for …" at bounding box center [933, 91] width 1243 height 94
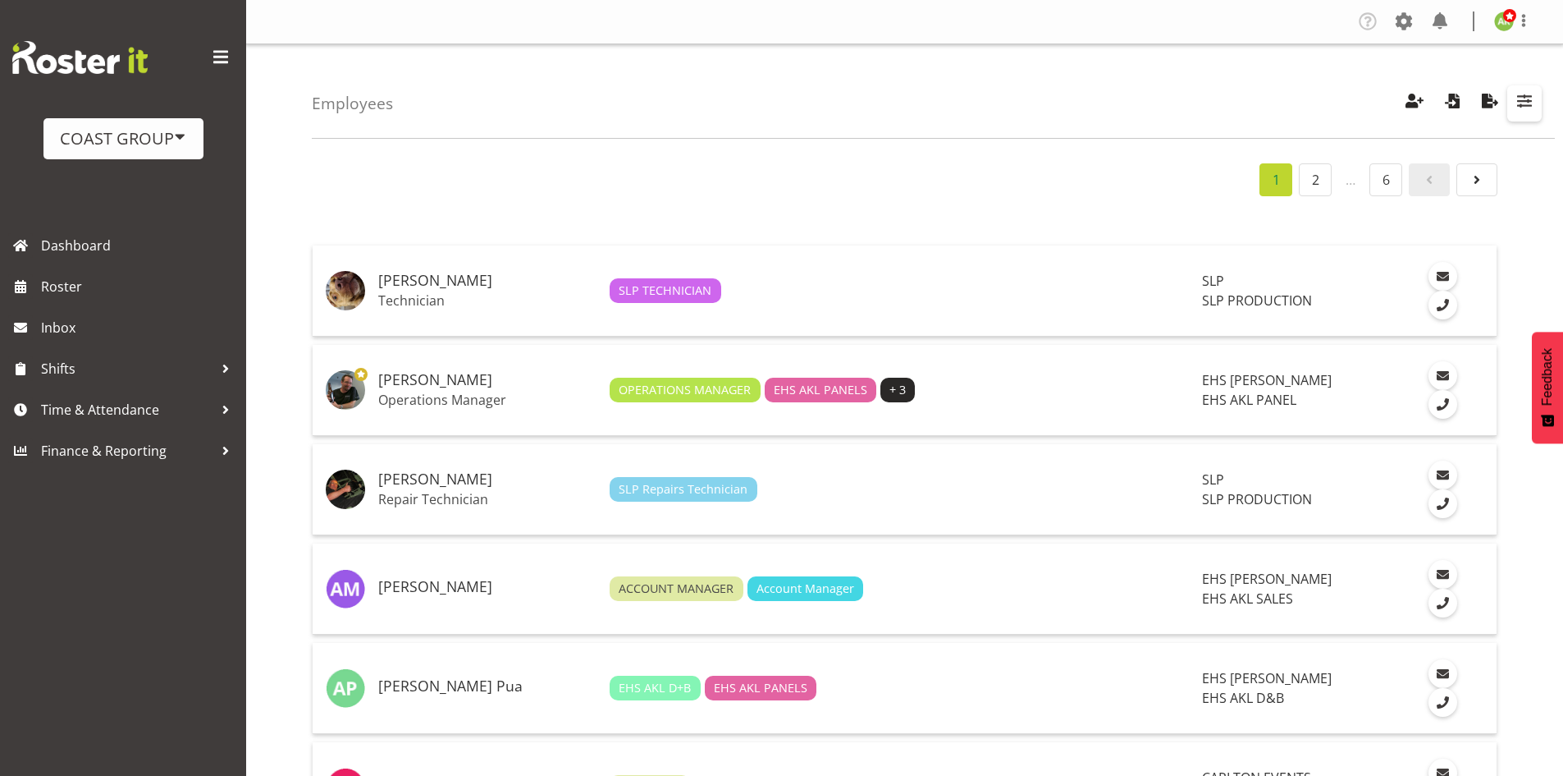
click at [1524, 113] on button "button" at bounding box center [1525, 103] width 34 height 36
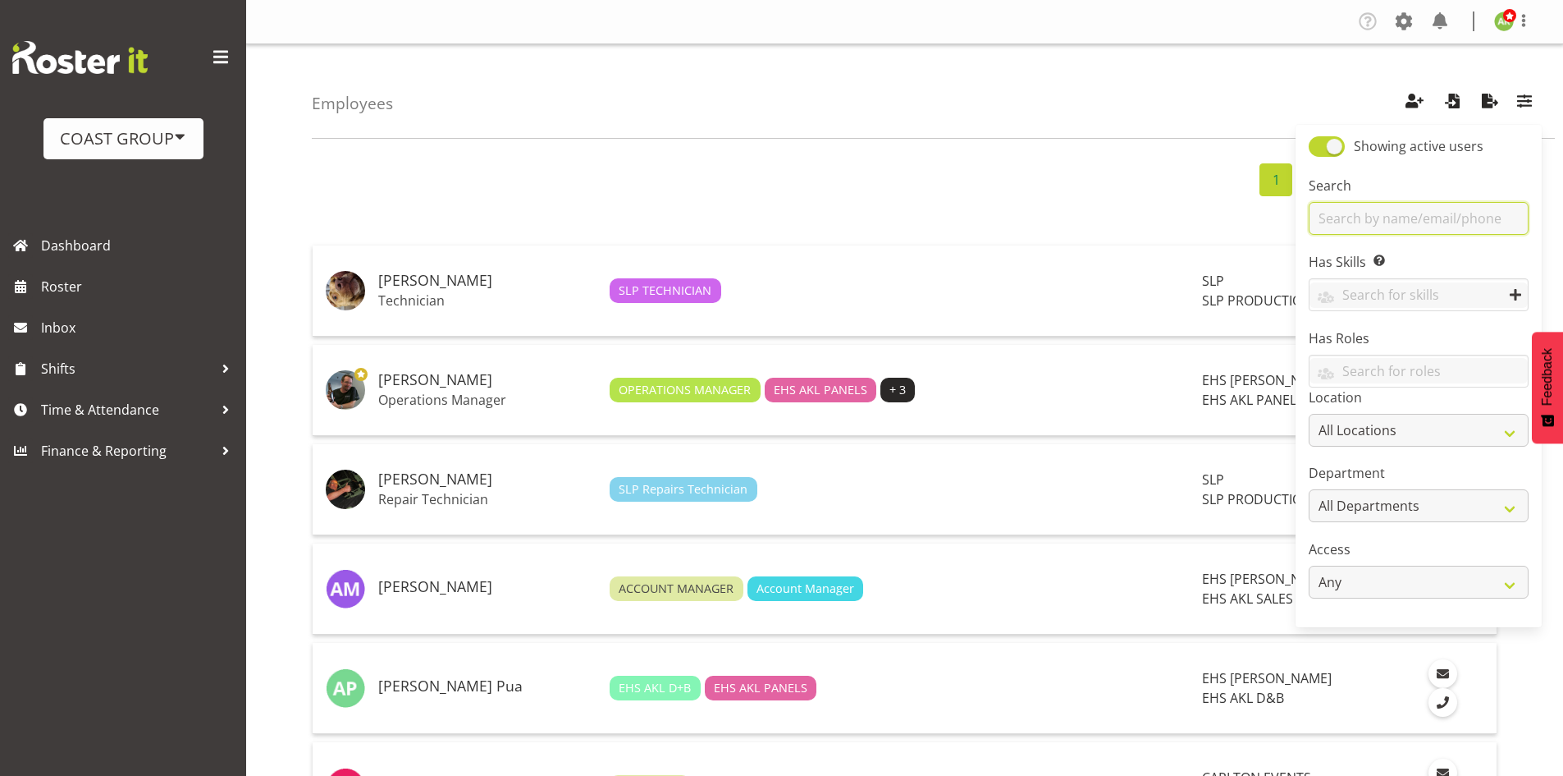
click at [1389, 213] on input "text" at bounding box center [1419, 218] width 220 height 33
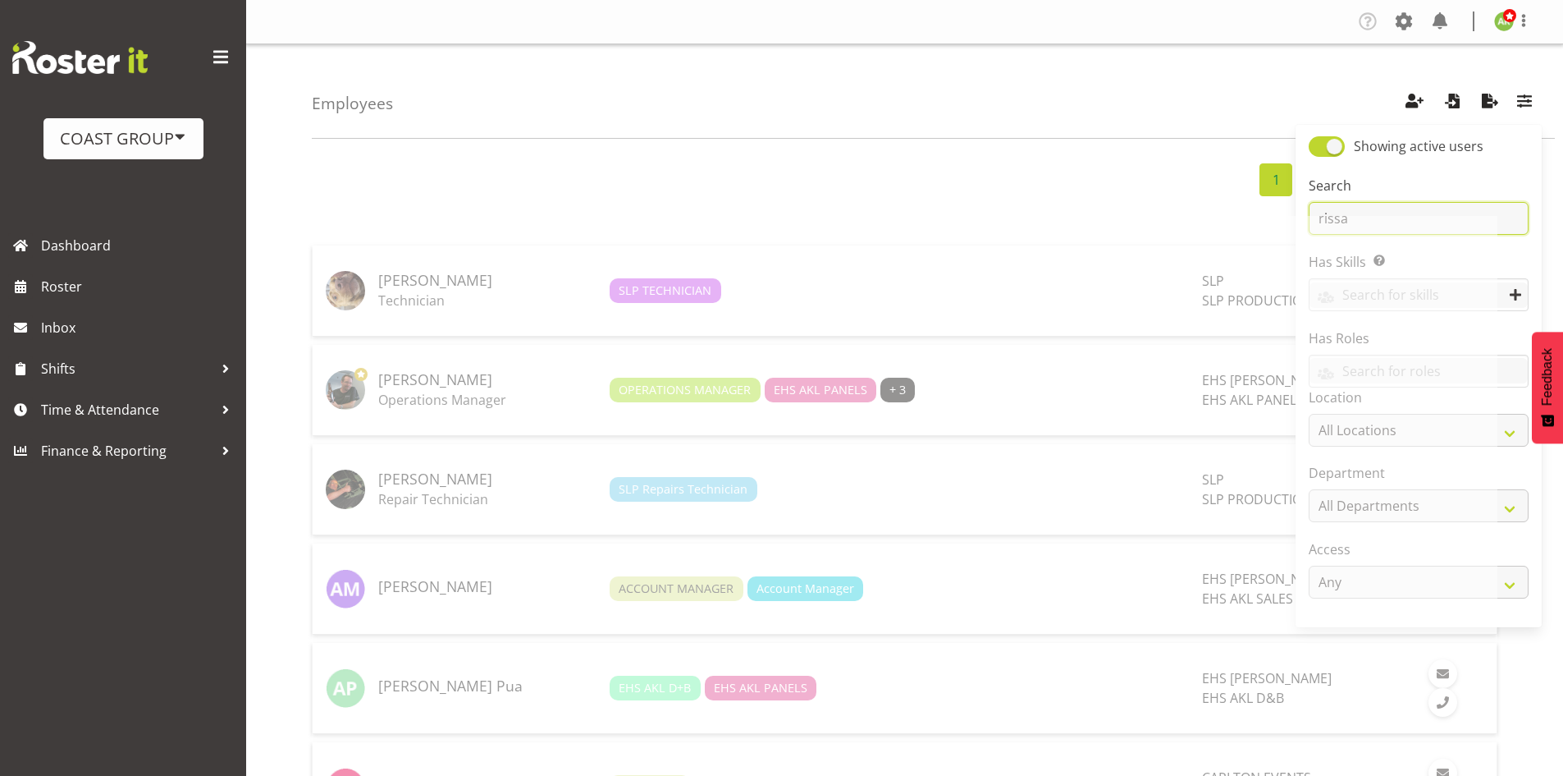
type input "rissa"
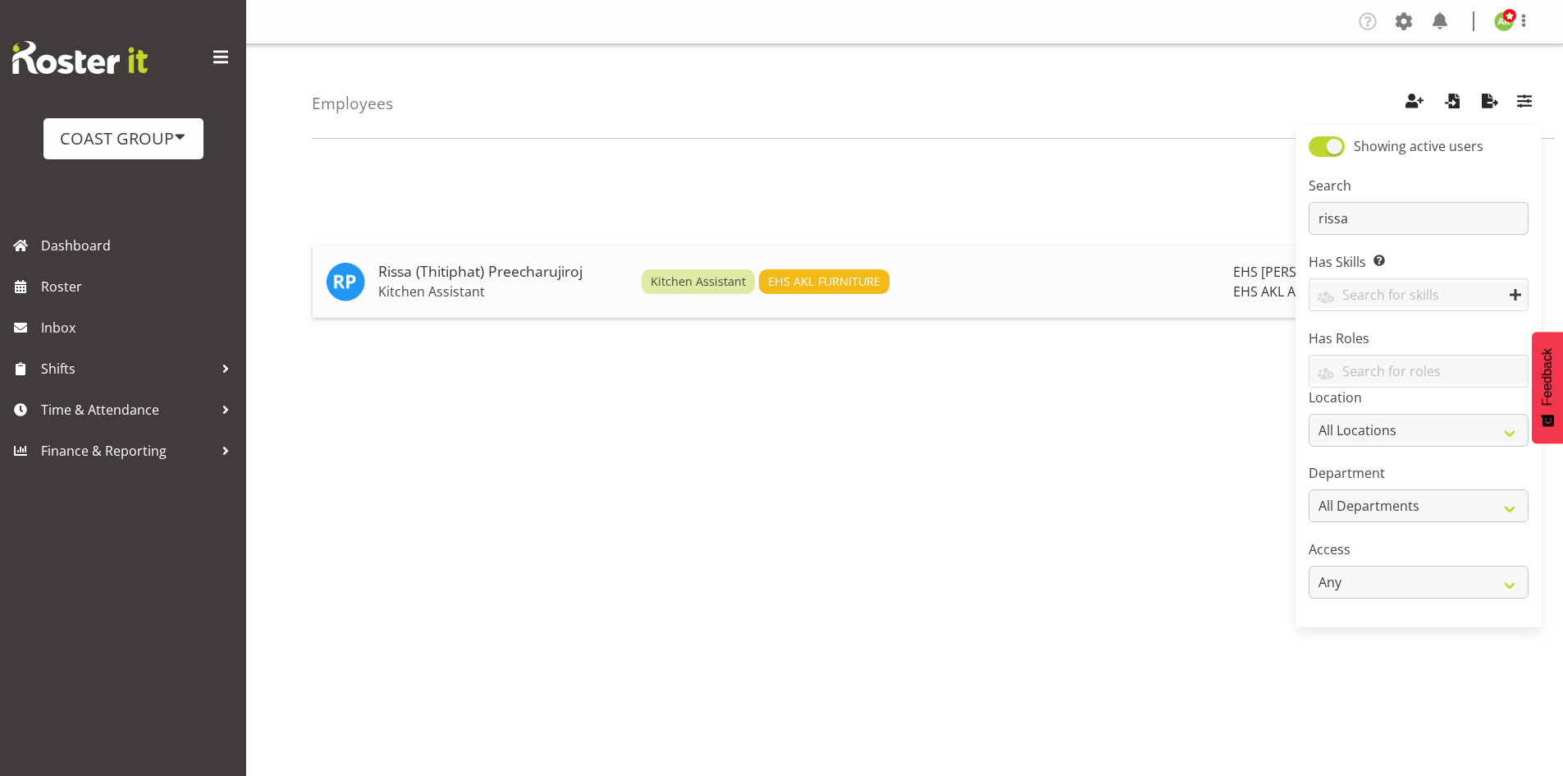
click at [417, 263] on h5 "Rissa (Thitiphat) Preecharujiroj" at bounding box center [503, 271] width 250 height 16
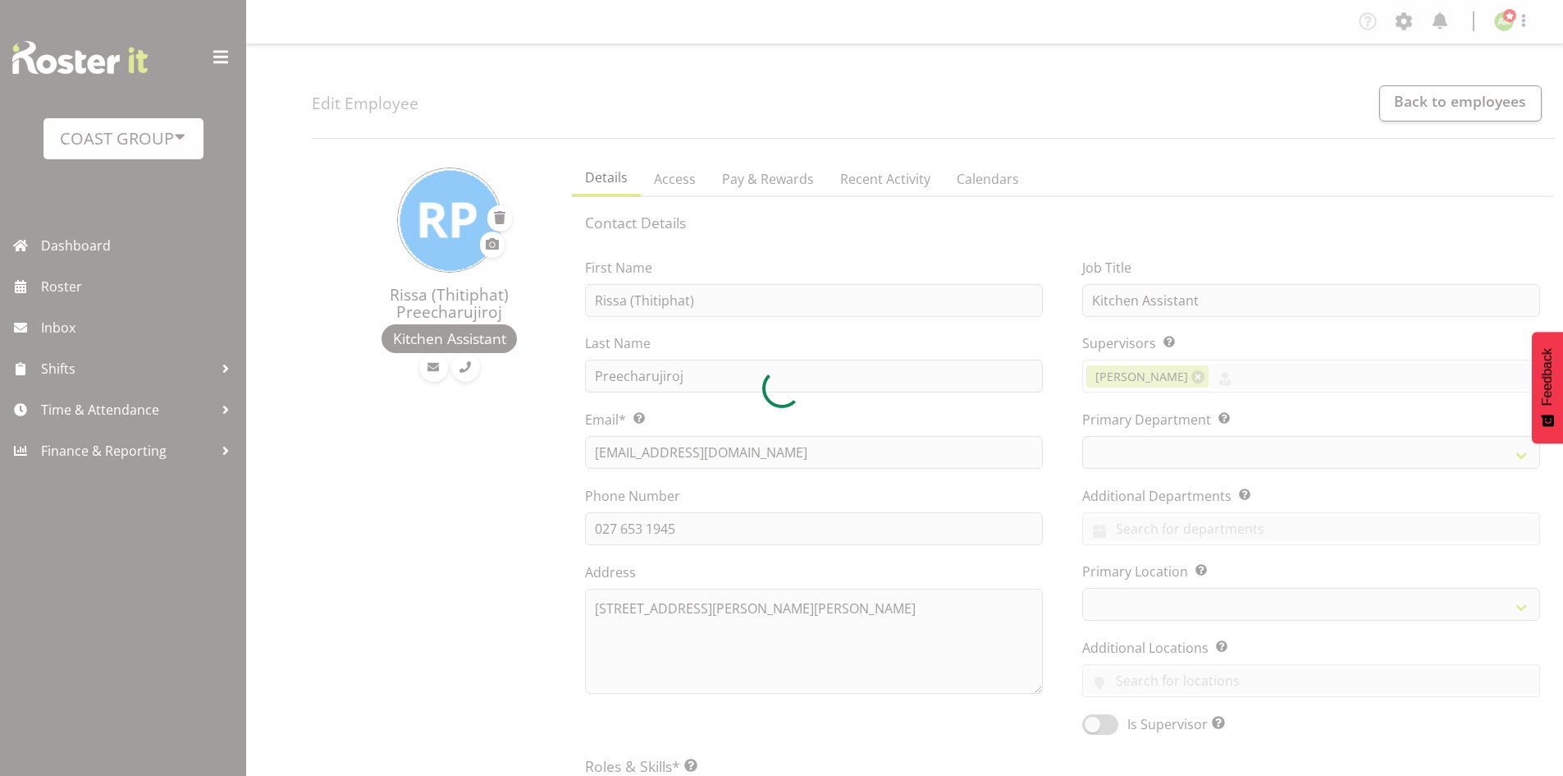
select select "TimelineWeek"
select select
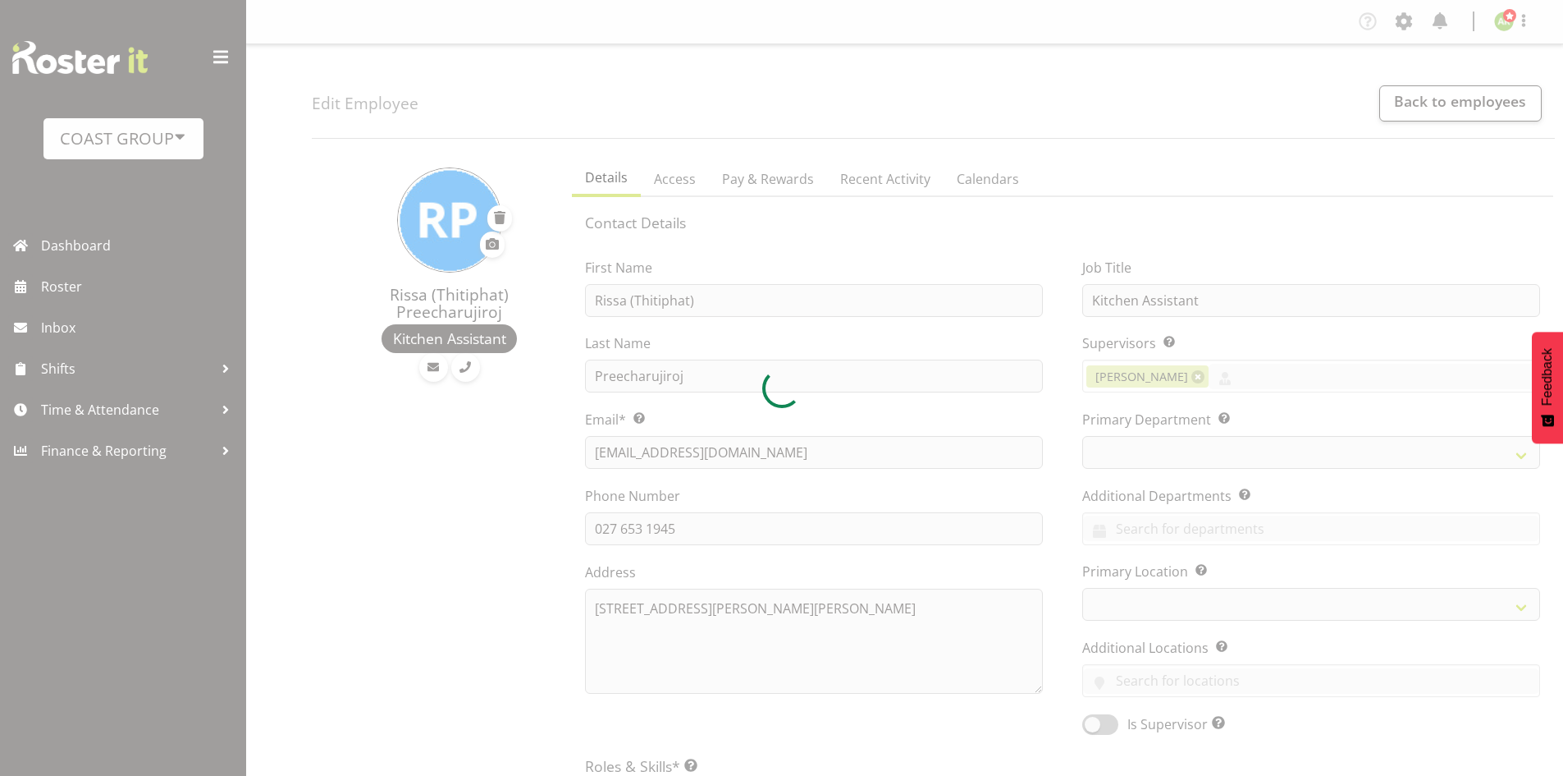
click at [788, 172] on div at bounding box center [781, 388] width 1563 height 776
select select
select select "35"
select select "34"
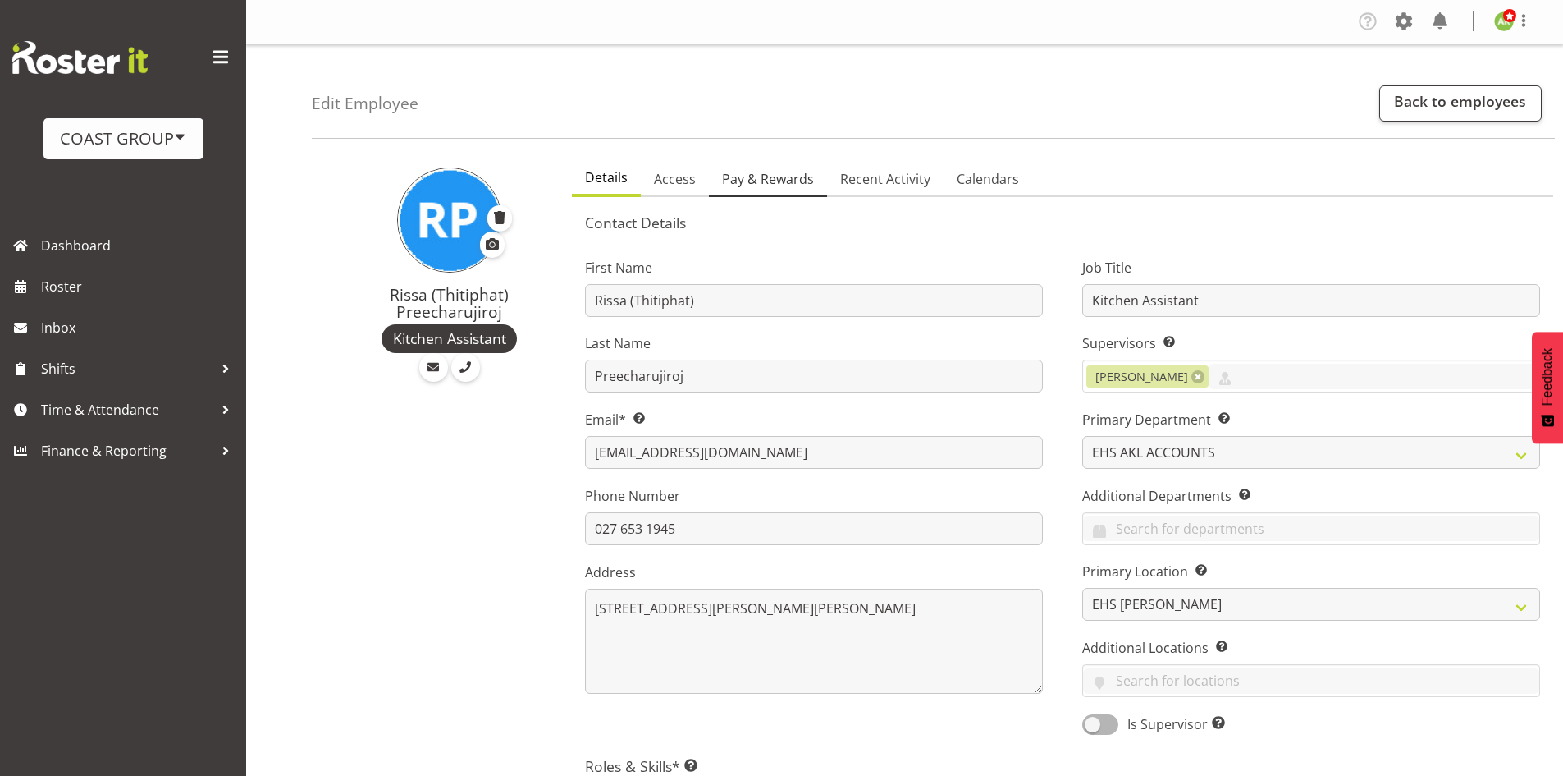
click at [782, 176] on span "Pay & Rewards" at bounding box center [768, 179] width 92 height 20
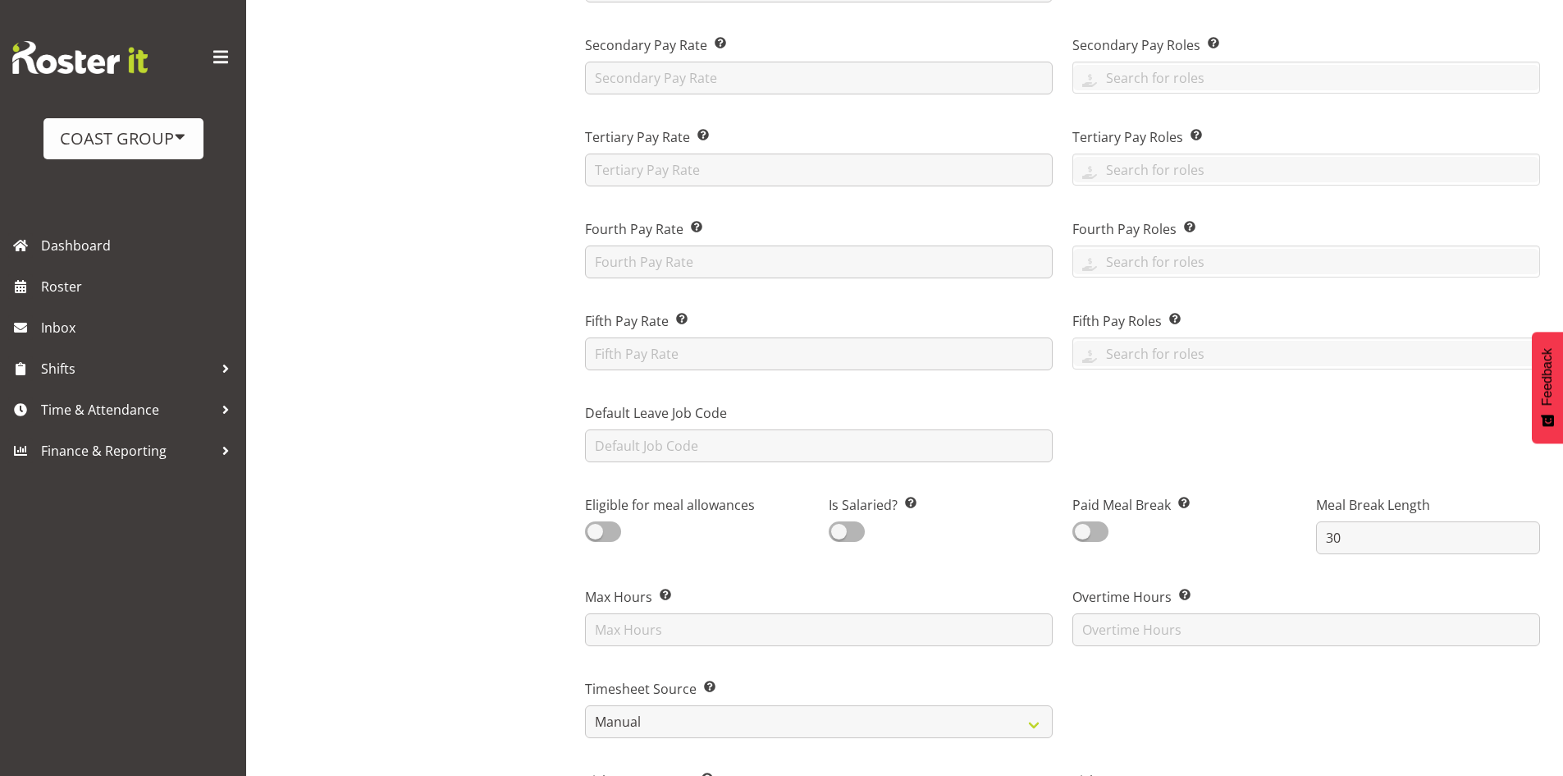
scroll to position [410, 0]
